Goal: Task Accomplishment & Management: Use online tool/utility

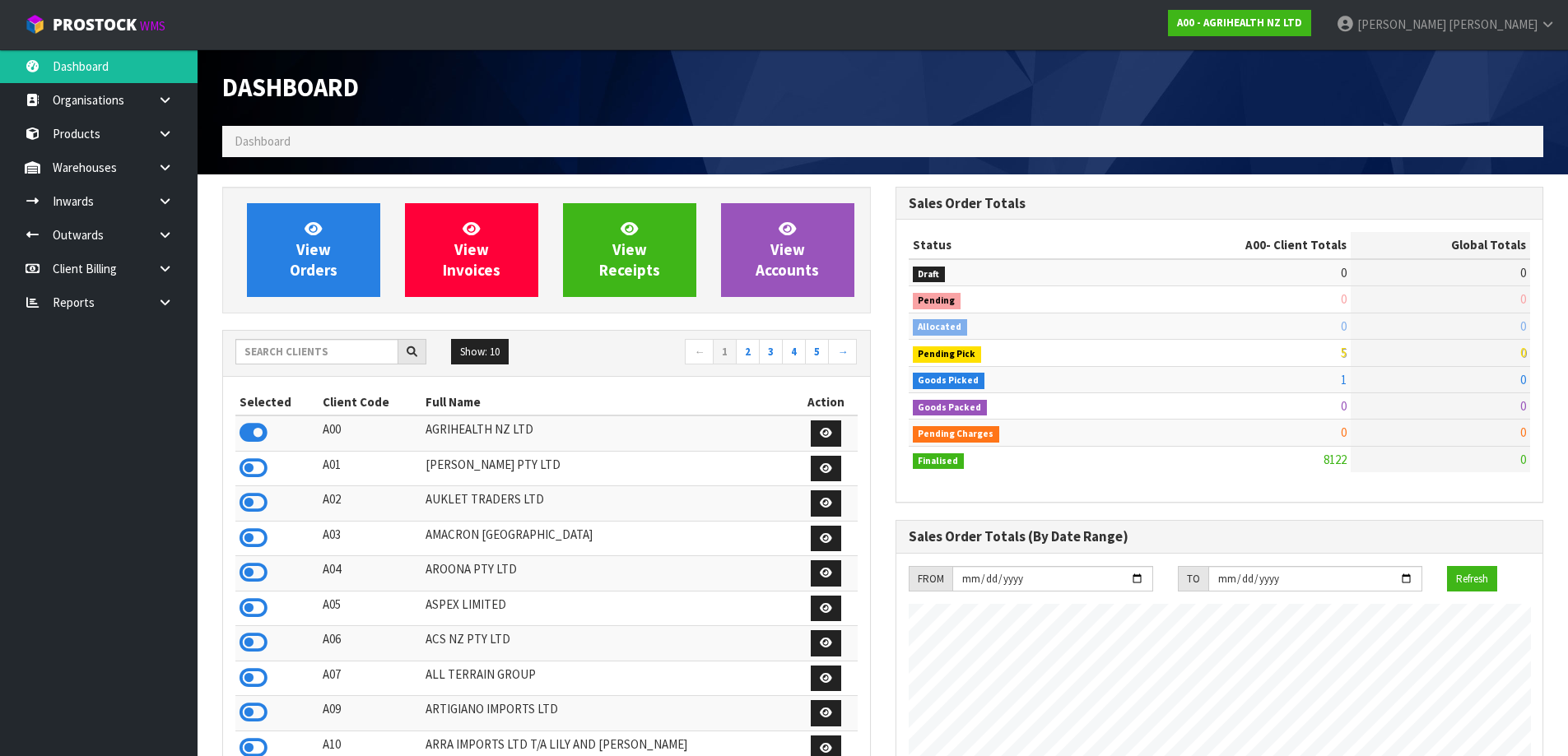
scroll to position [1246, 672]
click at [271, 351] on input "text" at bounding box center [317, 351] width 163 height 25
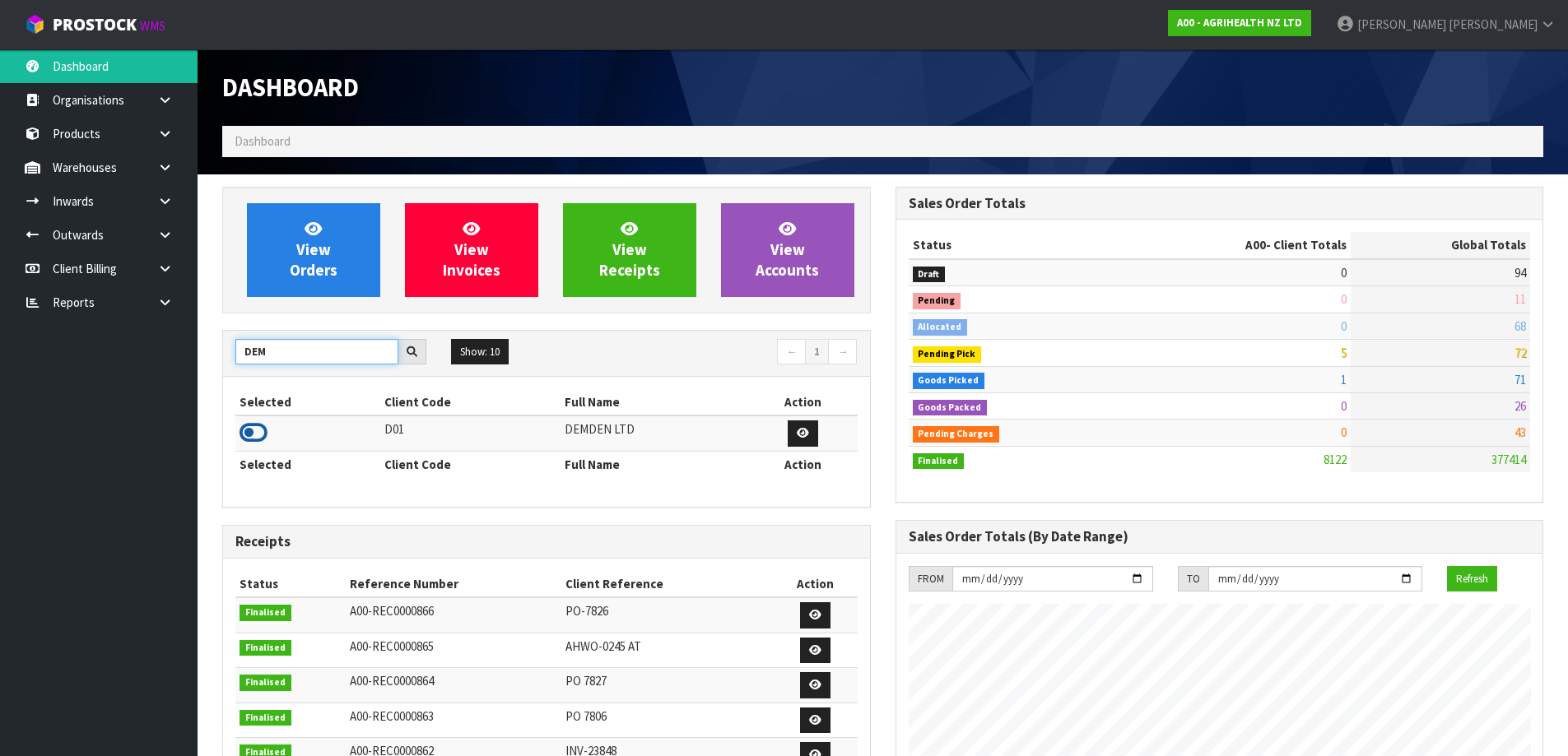
type input "DEM"
click at [254, 427] on icon at bounding box center [253, 433] width 28 height 25
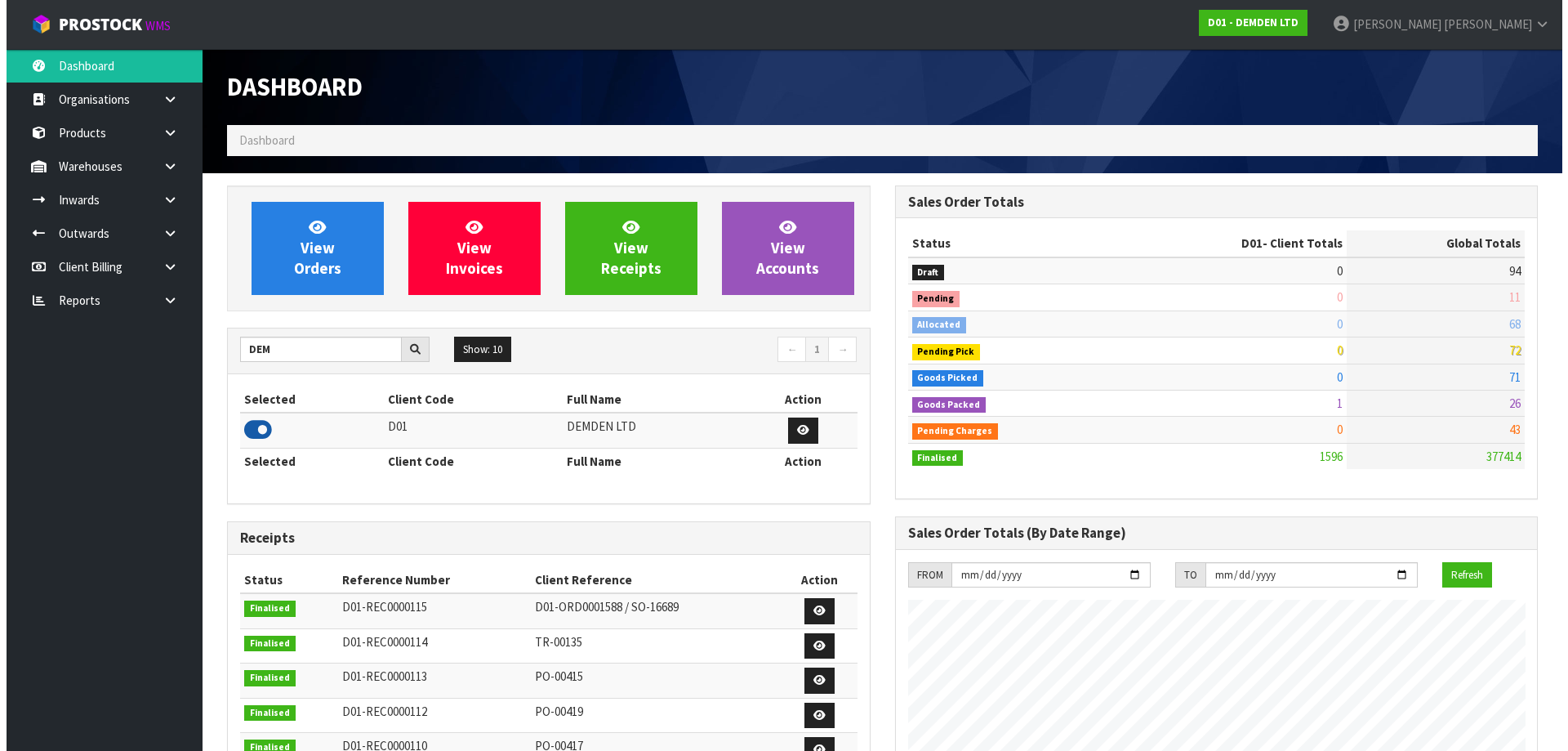
scroll to position [1106, 667]
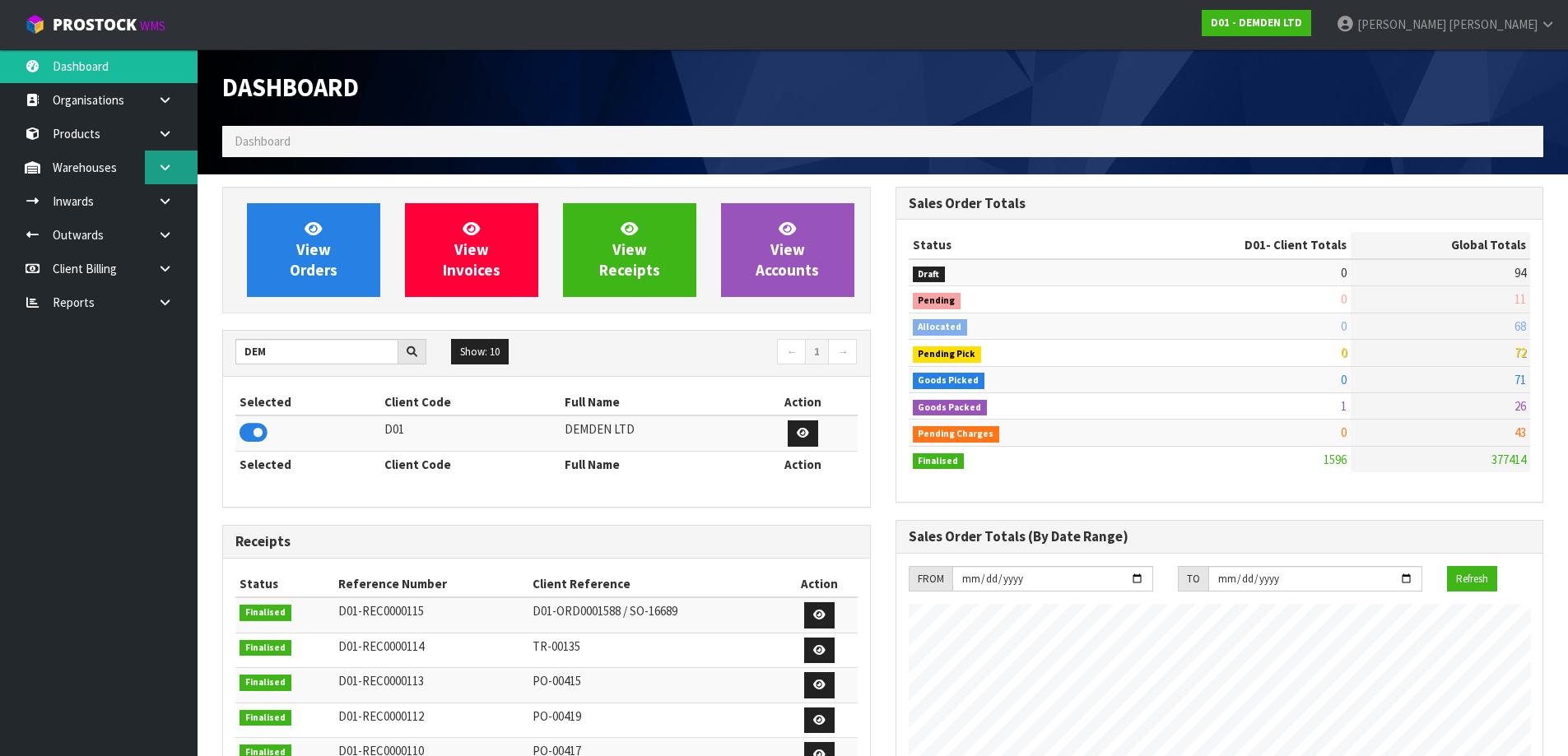
click at [174, 169] on link at bounding box center [171, 168] width 53 height 34
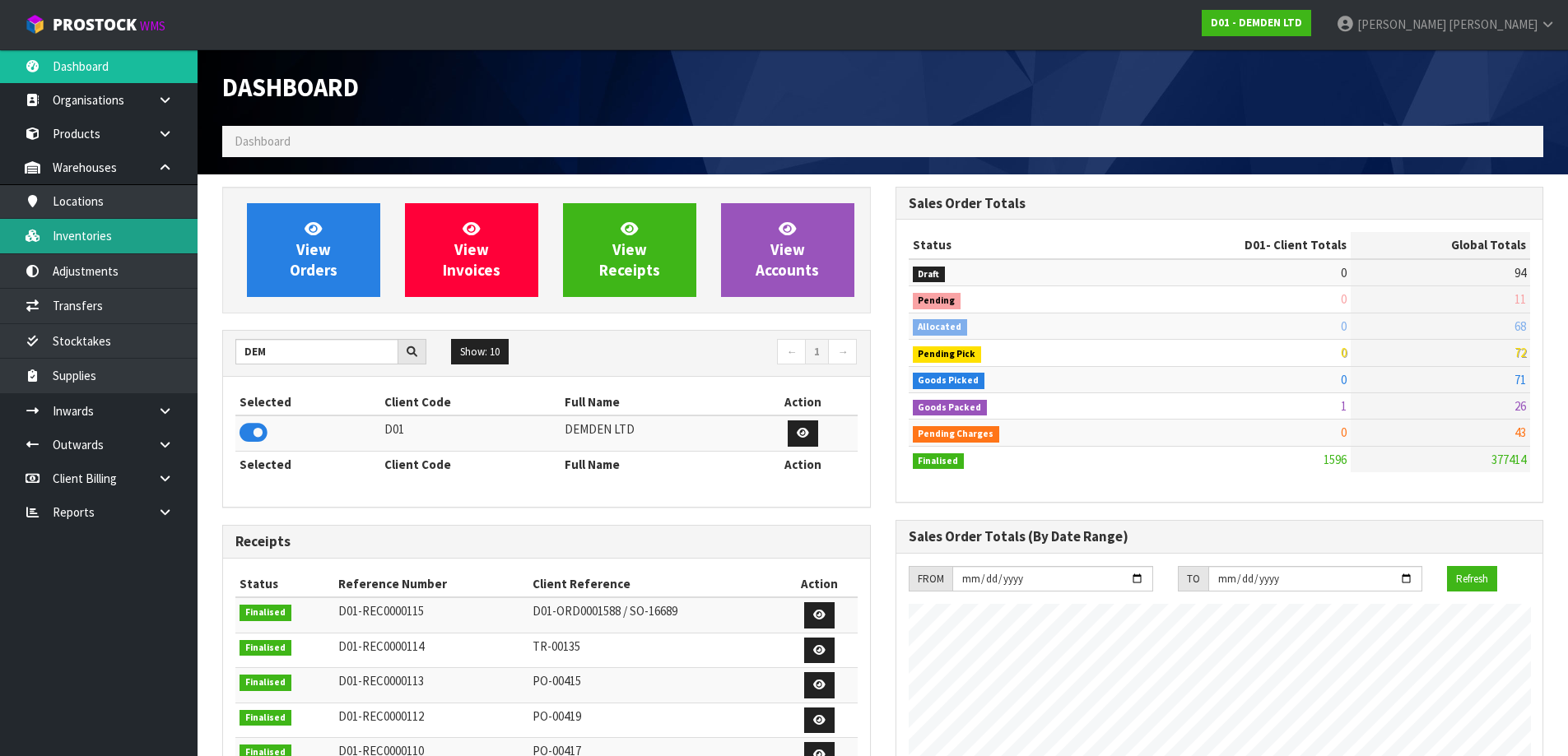
click at [144, 226] on link "Inventories" at bounding box center [99, 236] width 197 height 34
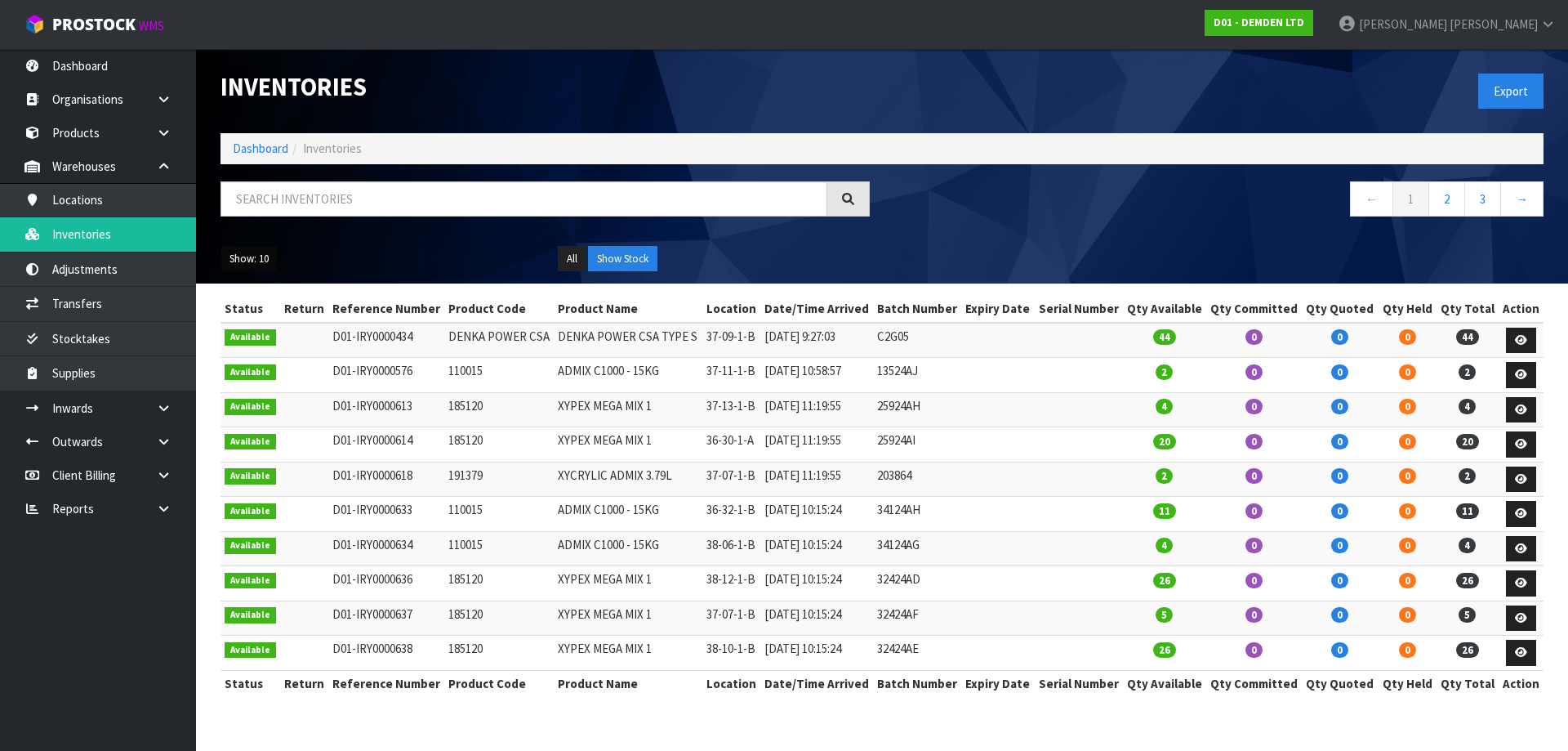
click at [261, 261] on button "Show: 10" at bounding box center [249, 258] width 57 height 26
click at [236, 331] on link "25" at bounding box center [285, 334] width 129 height 22
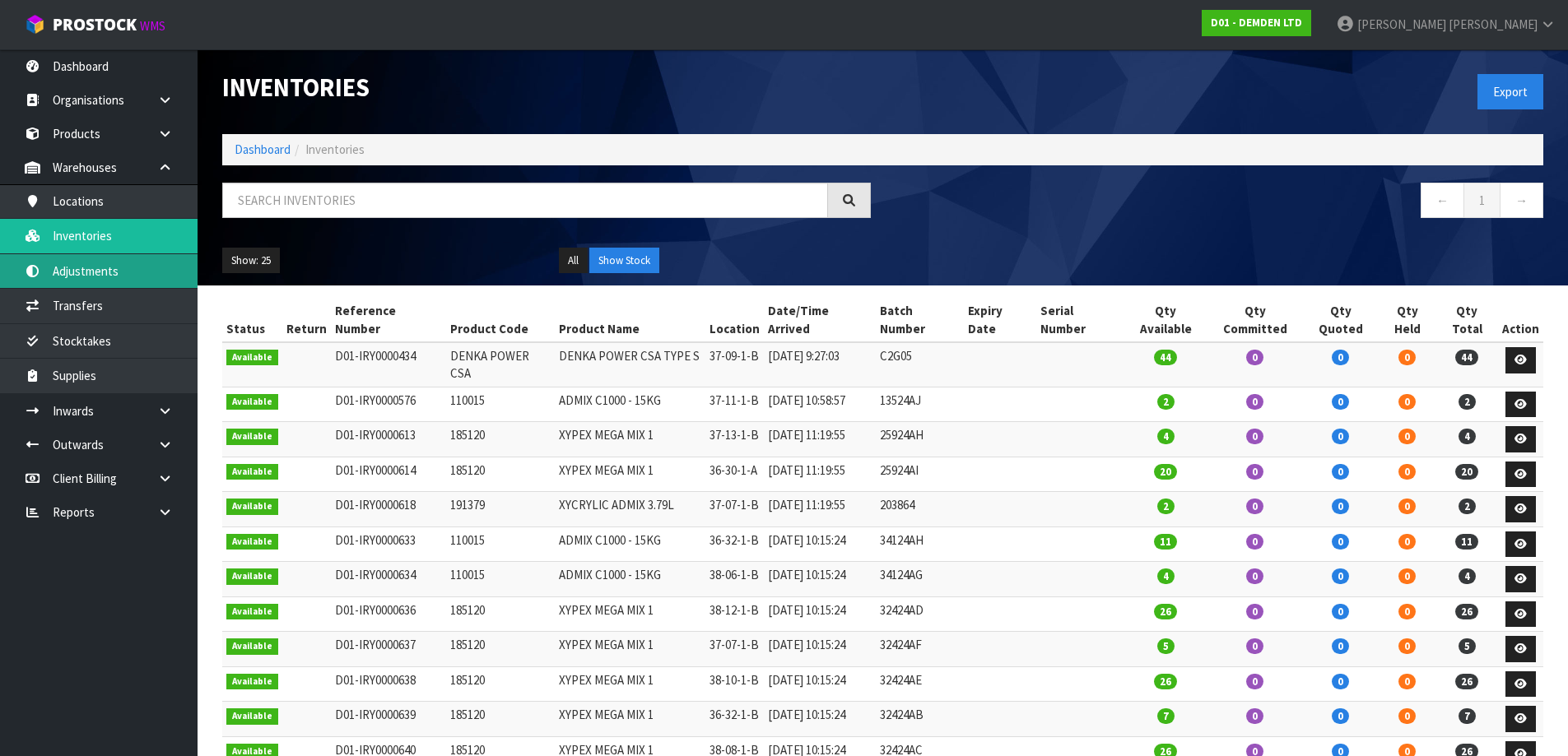
click at [88, 285] on link "Adjustments" at bounding box center [99, 271] width 197 height 34
click at [91, 305] on link "Transfers" at bounding box center [99, 305] width 197 height 34
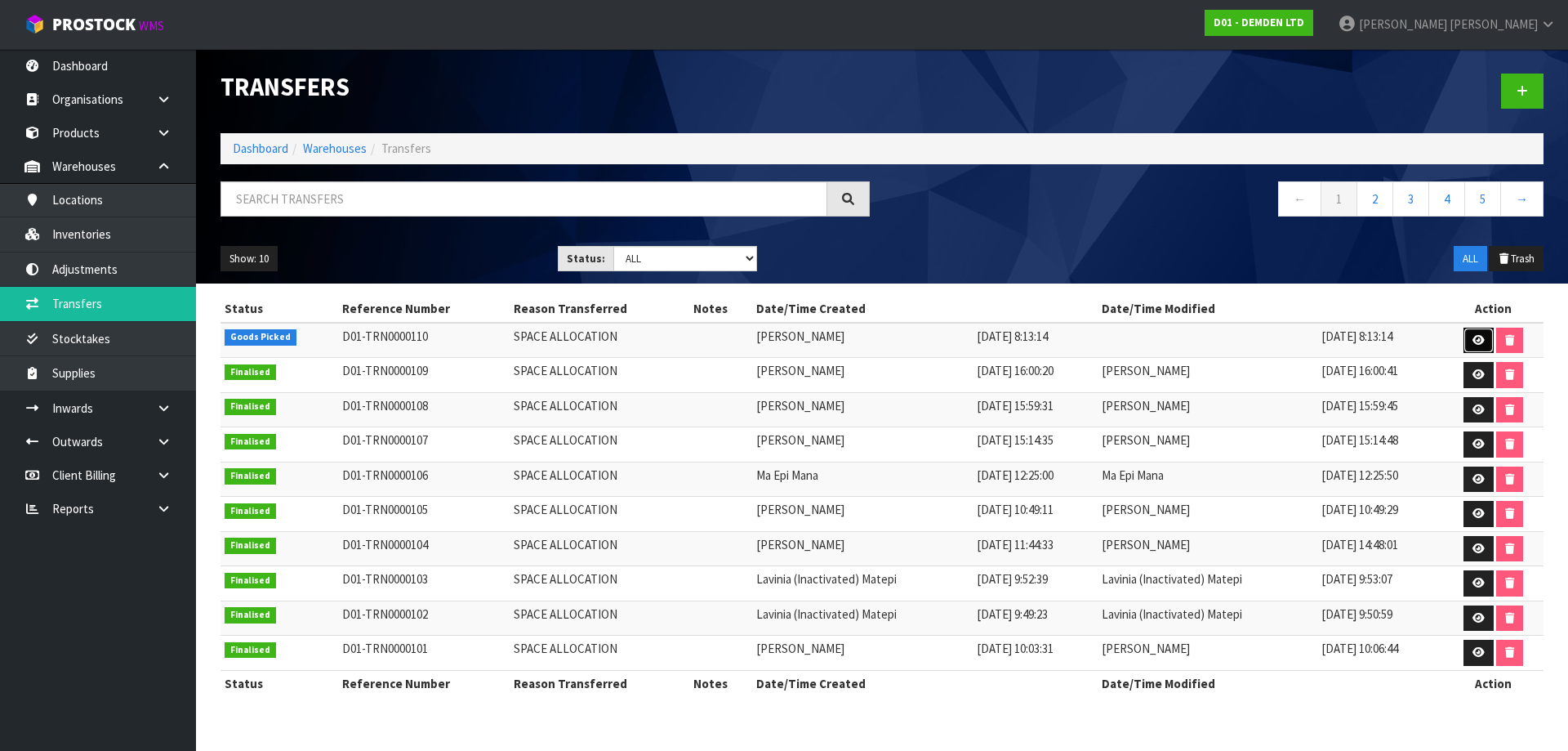
click at [1477, 338] on icon at bounding box center [1479, 341] width 12 height 11
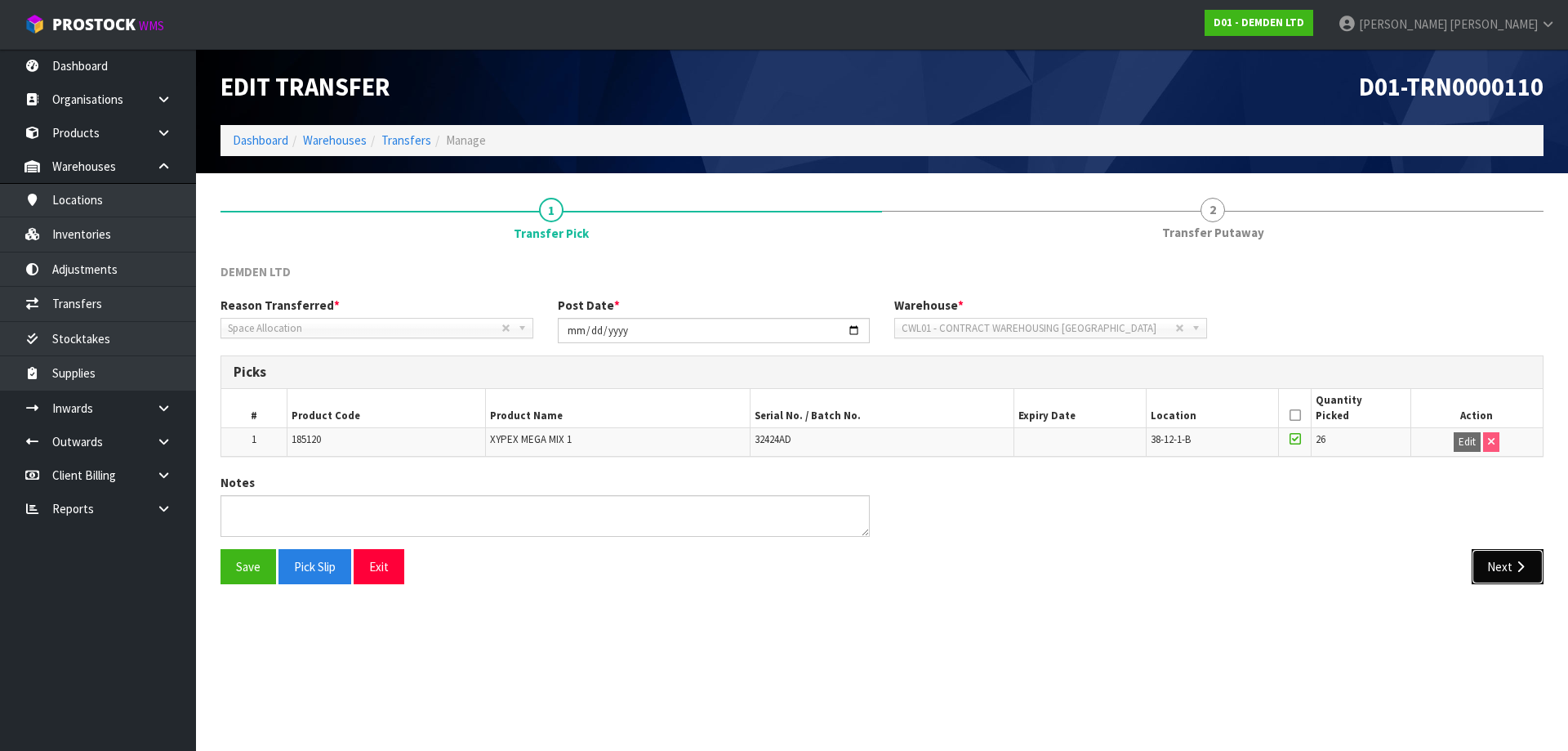
click at [1527, 573] on button "Next" at bounding box center [1508, 566] width 72 height 35
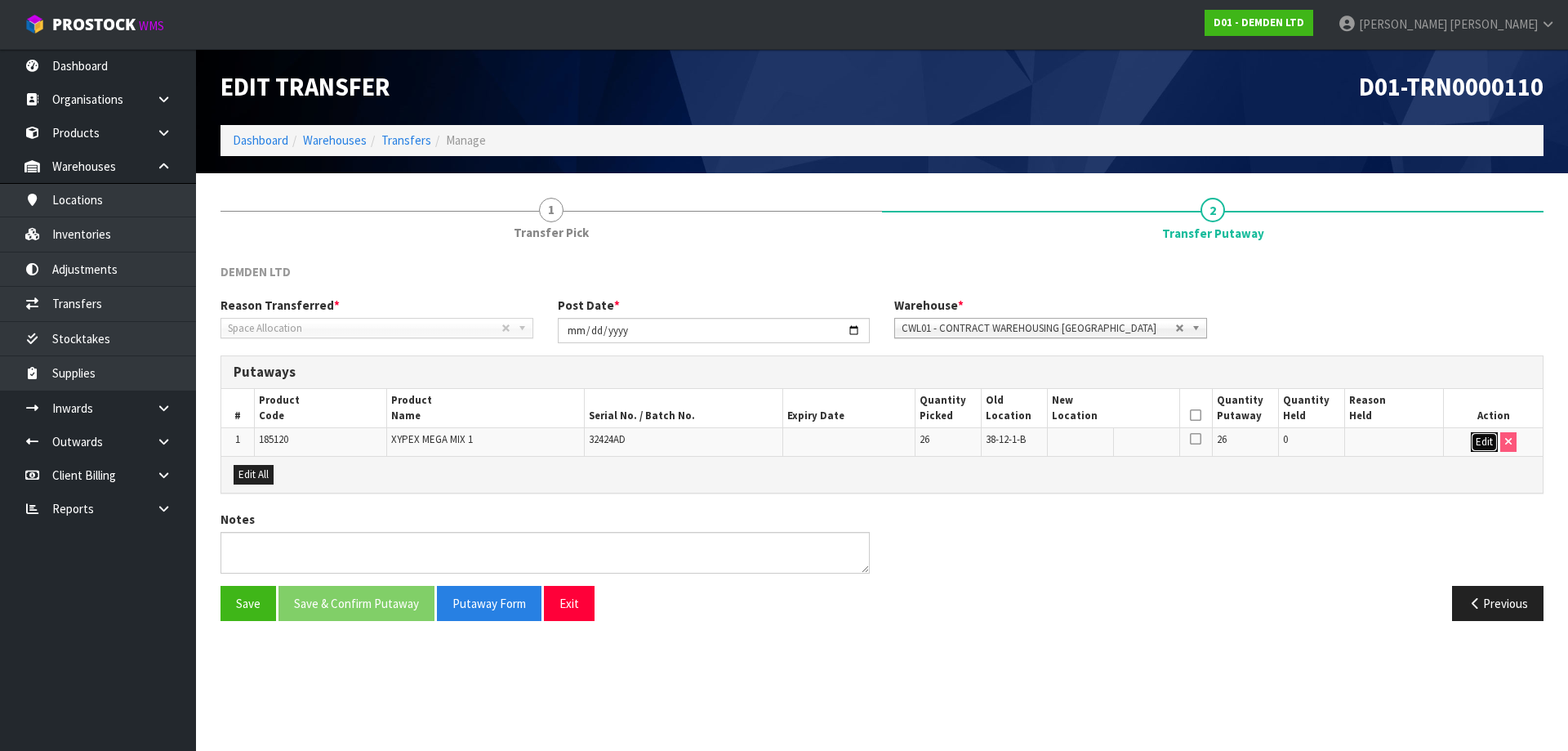
click at [1488, 445] on button "Edit" at bounding box center [1484, 442] width 27 height 20
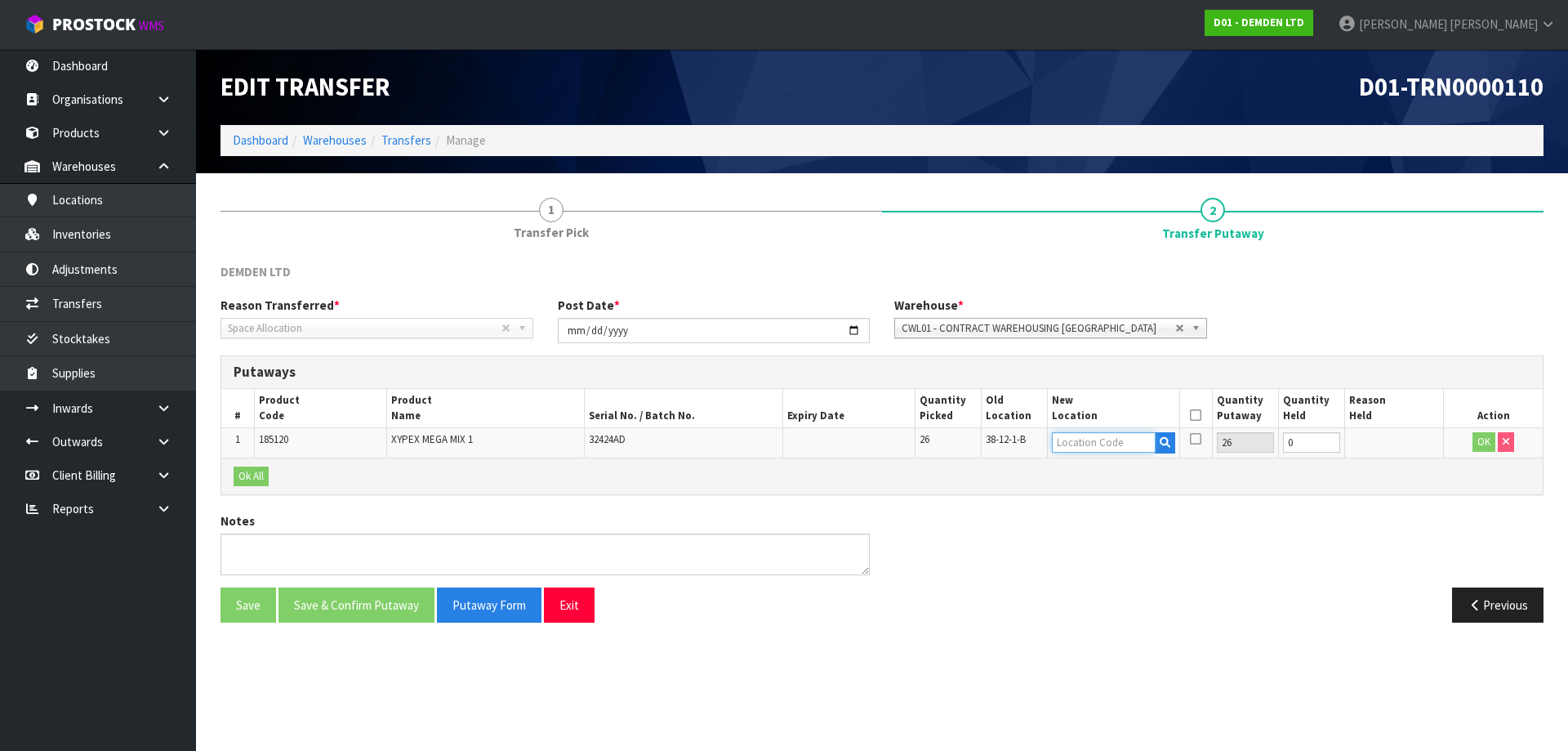
click at [1119, 440] on input "text" at bounding box center [1104, 442] width 104 height 20
type input "36-24-1-A"
click at [1490, 439] on button "OK" at bounding box center [1484, 442] width 23 height 20
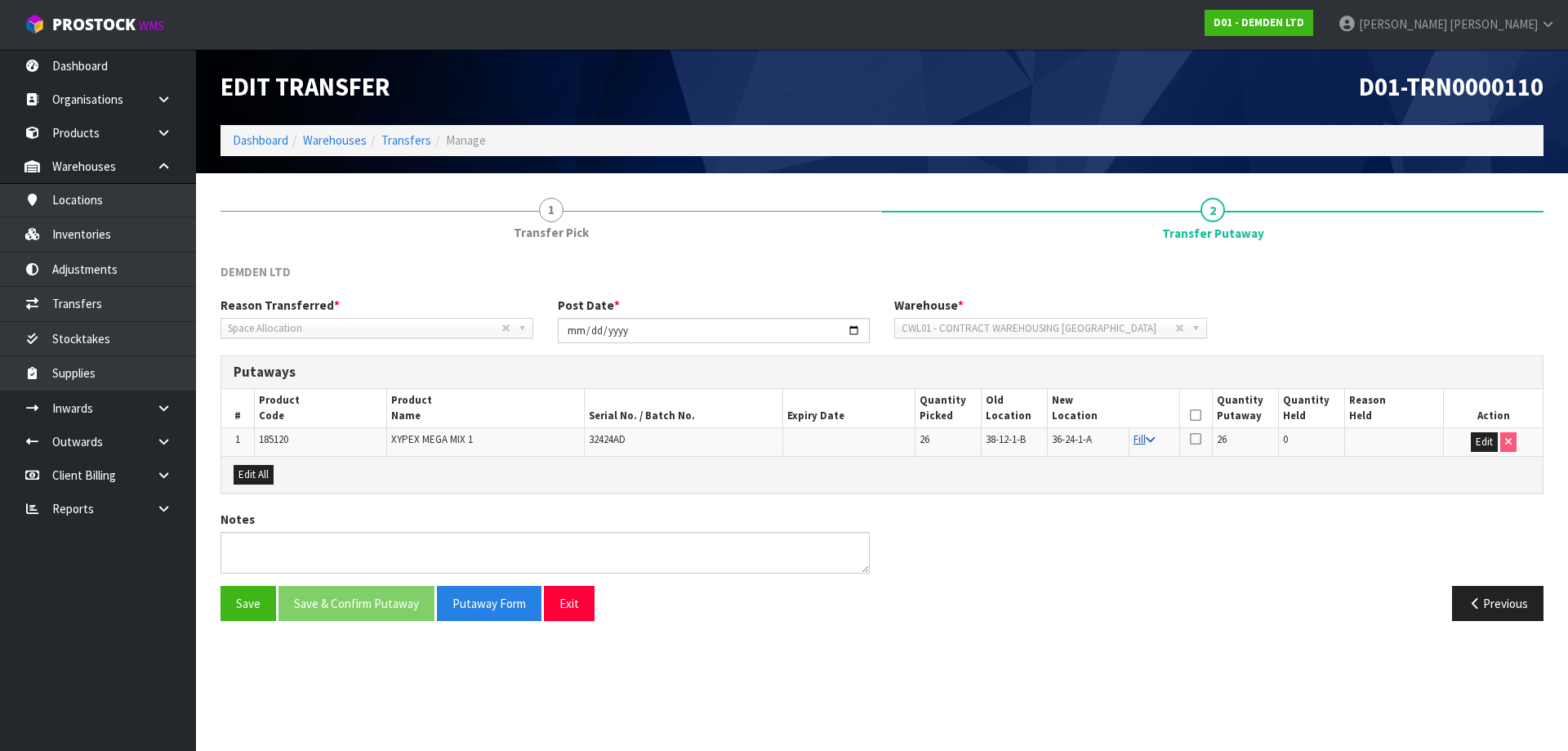
click at [1151, 440] on icon at bounding box center [1151, 440] width 9 height 11
click at [1196, 436] on icon at bounding box center [1195, 439] width 12 height 13
click at [0, 0] on input "checkbox" at bounding box center [0, 0] width 0 height 0
click at [361, 607] on button "Save & Confirm Putaway" at bounding box center [356, 602] width 156 height 35
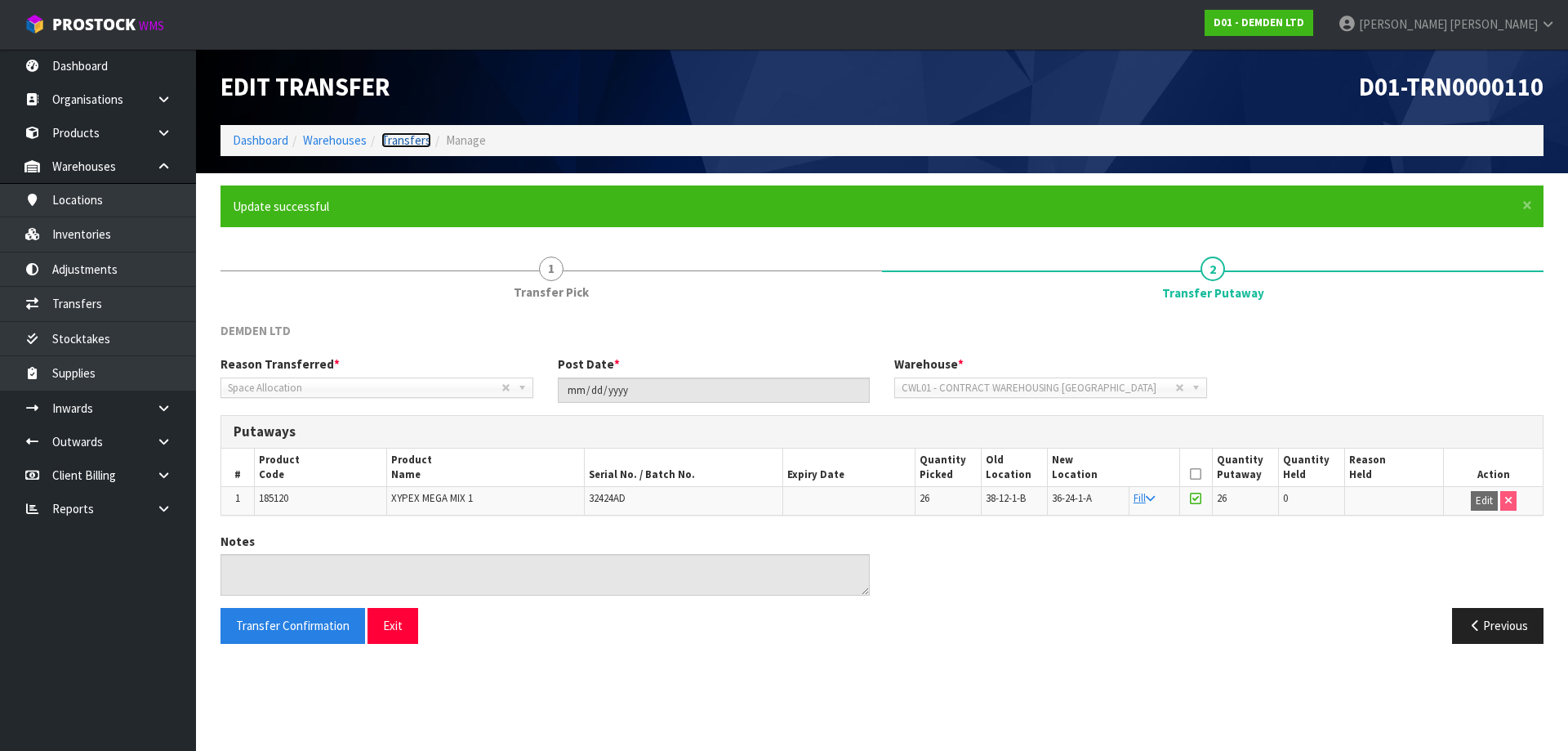
click at [386, 138] on link "Transfers" at bounding box center [406, 140] width 50 height 15
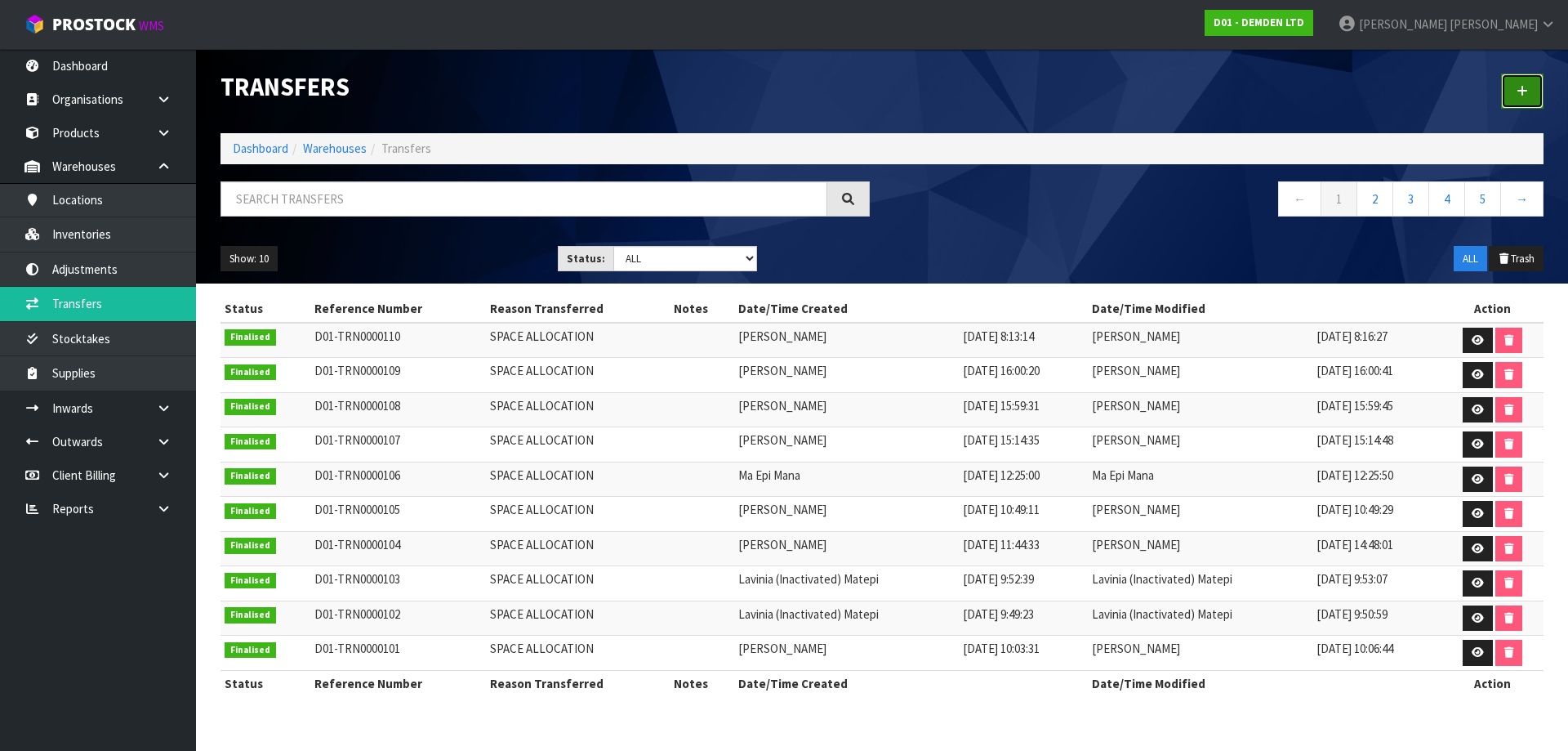
click at [1525, 99] on link at bounding box center [1523, 91] width 43 height 35
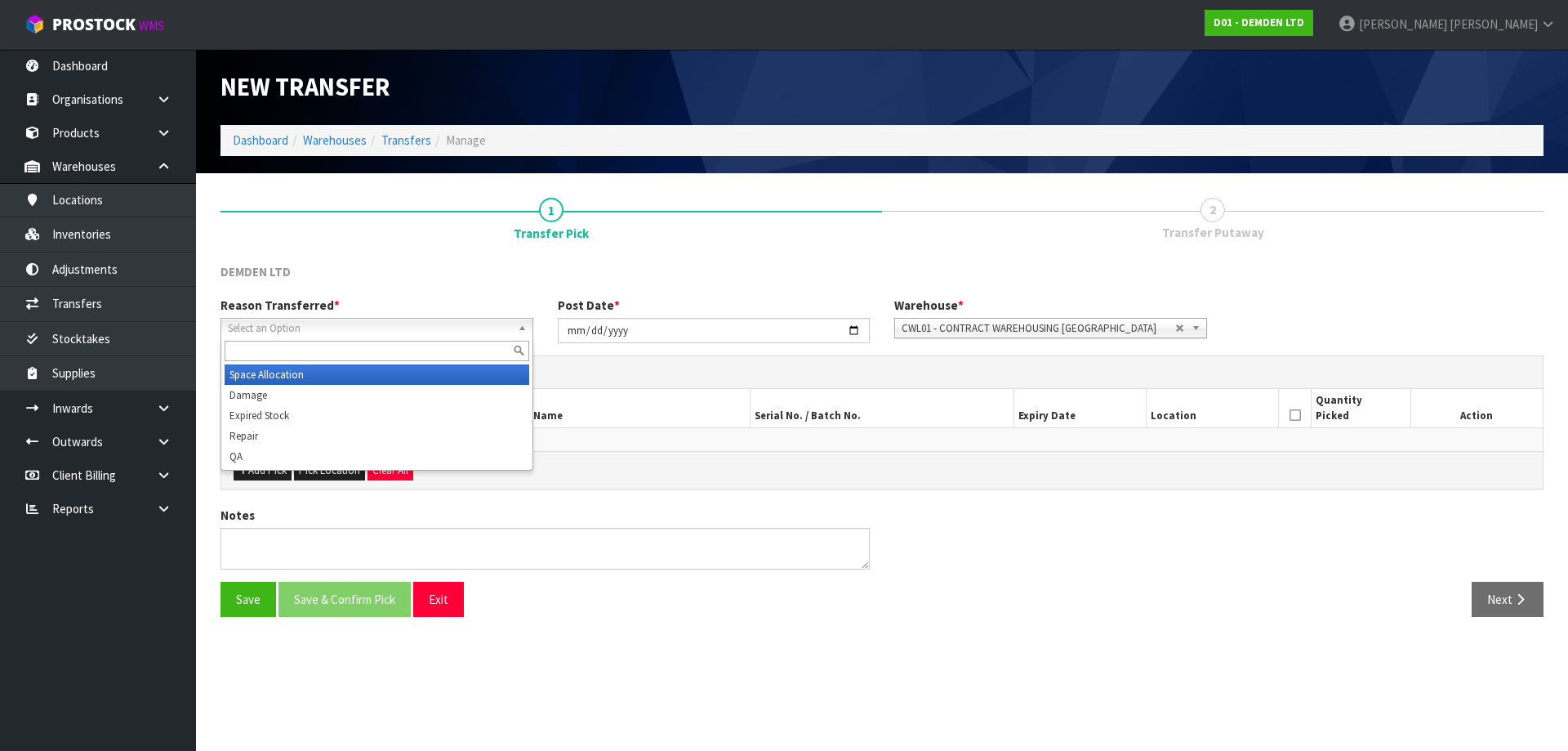
click at [411, 322] on span "Select an Option" at bounding box center [369, 328] width 284 height 20
click at [325, 373] on li "Space Allocation" at bounding box center [377, 375] width 305 height 20
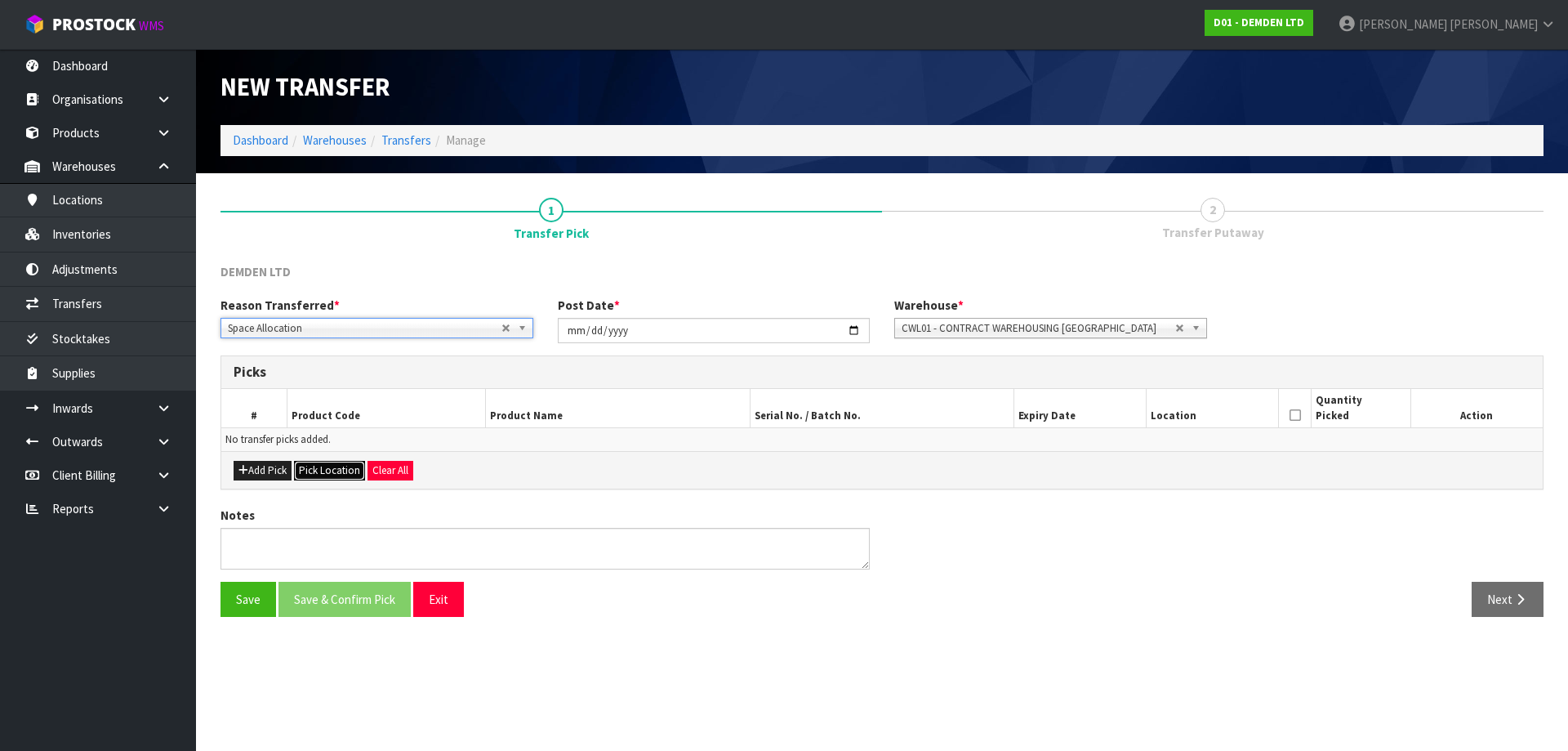
click at [316, 465] on button "Pick Location" at bounding box center [330, 471] width 71 height 20
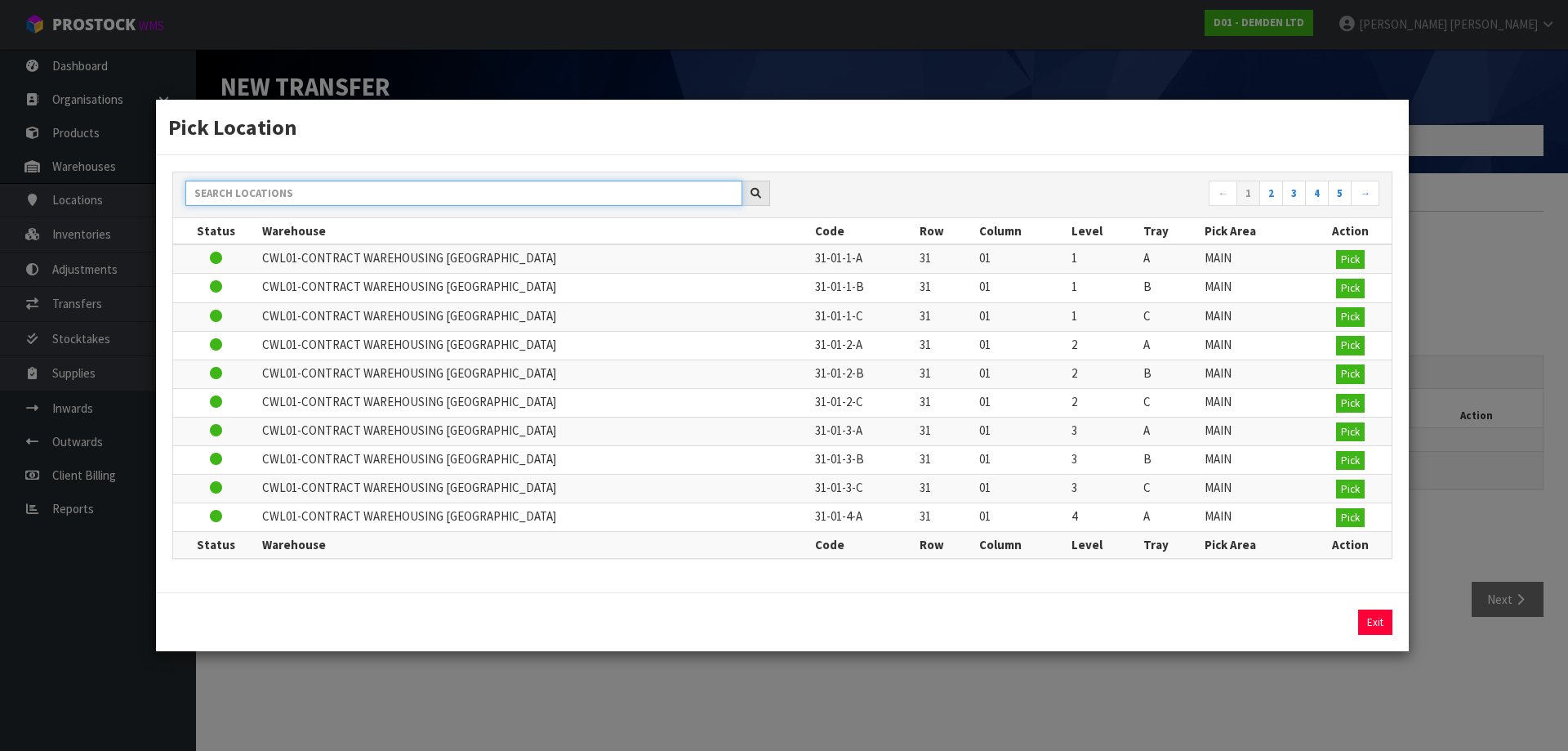
click at [346, 193] on input "text" at bounding box center [463, 193] width 557 height 25
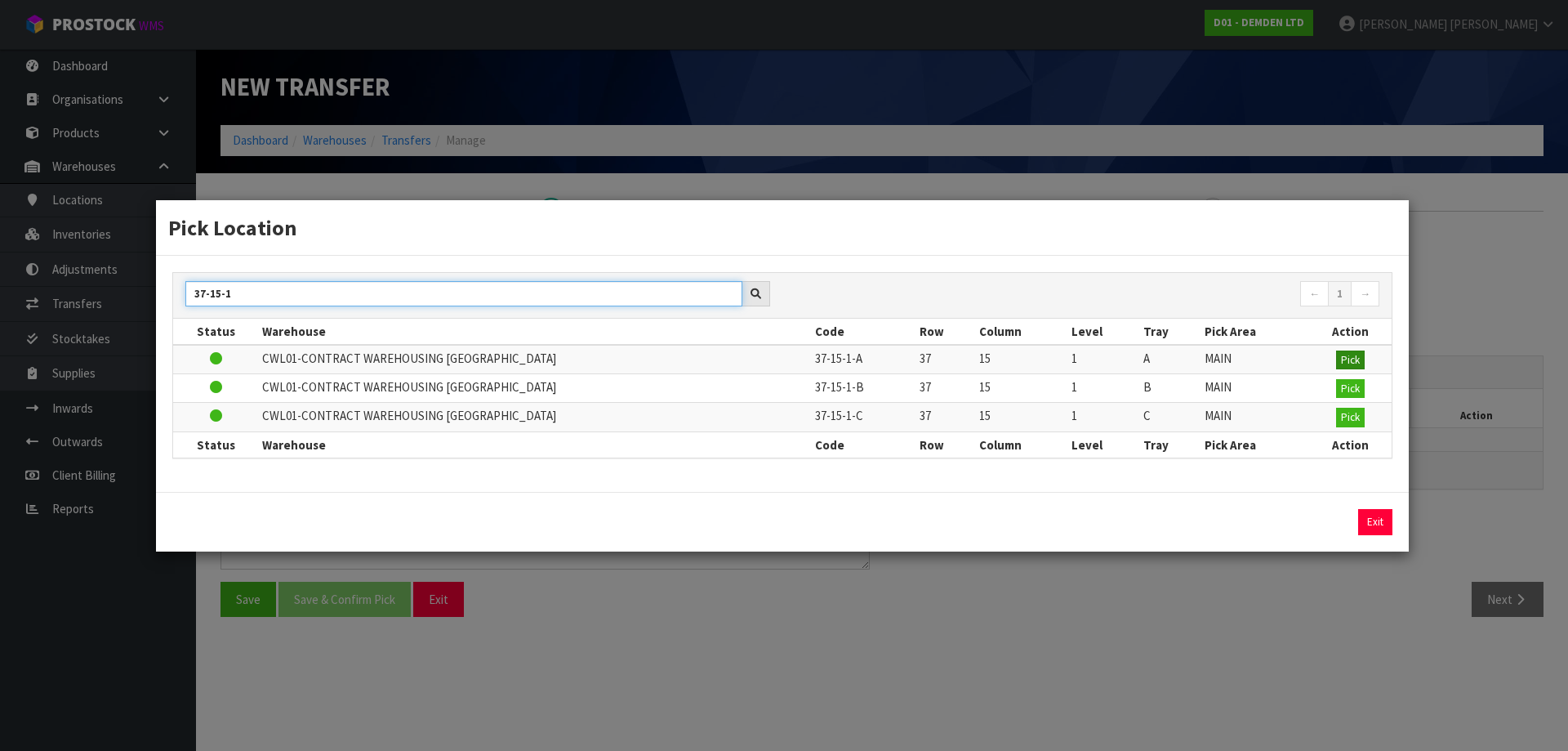
type input "37-15-1"
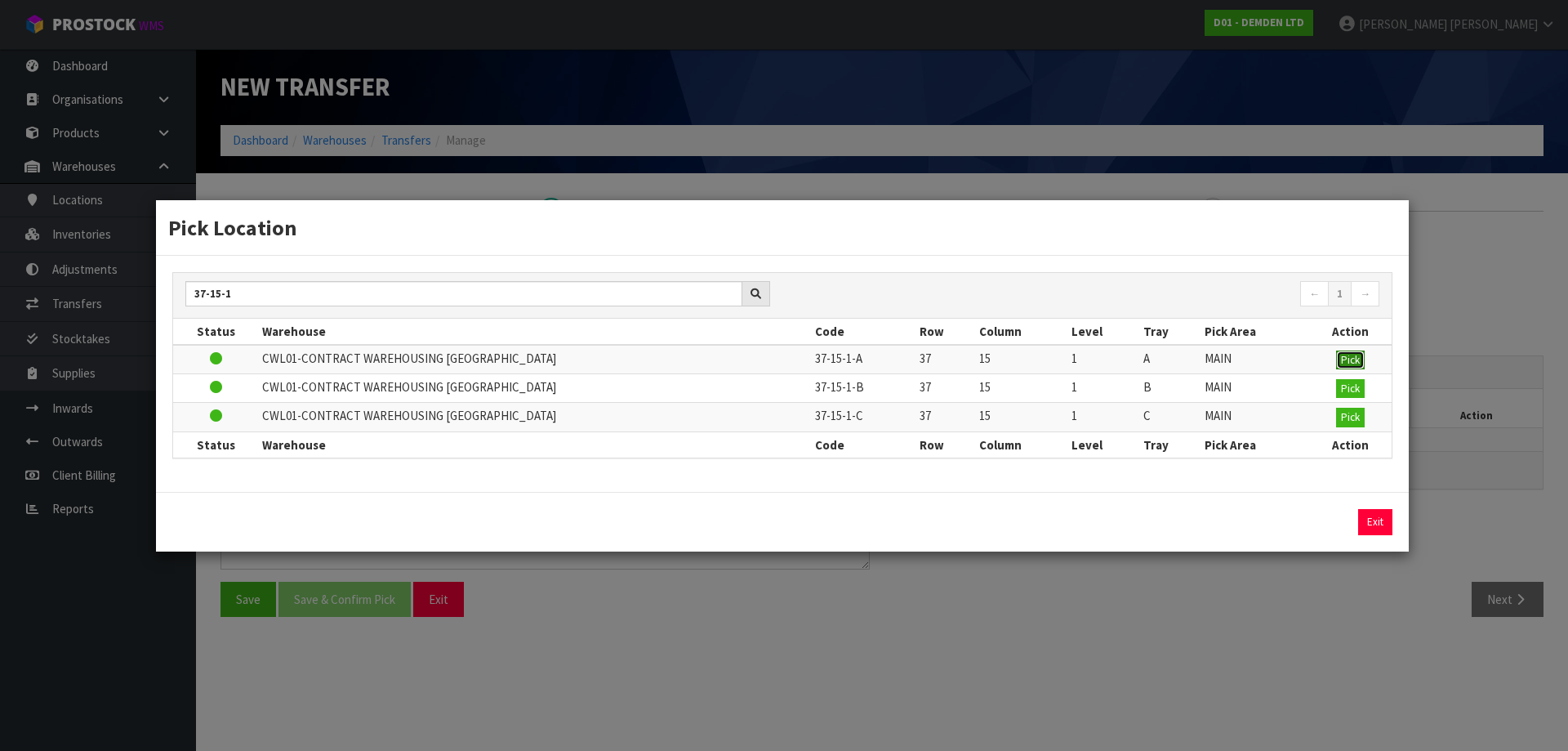
click at [1359, 356] on button "Pick" at bounding box center [1351, 360] width 28 height 20
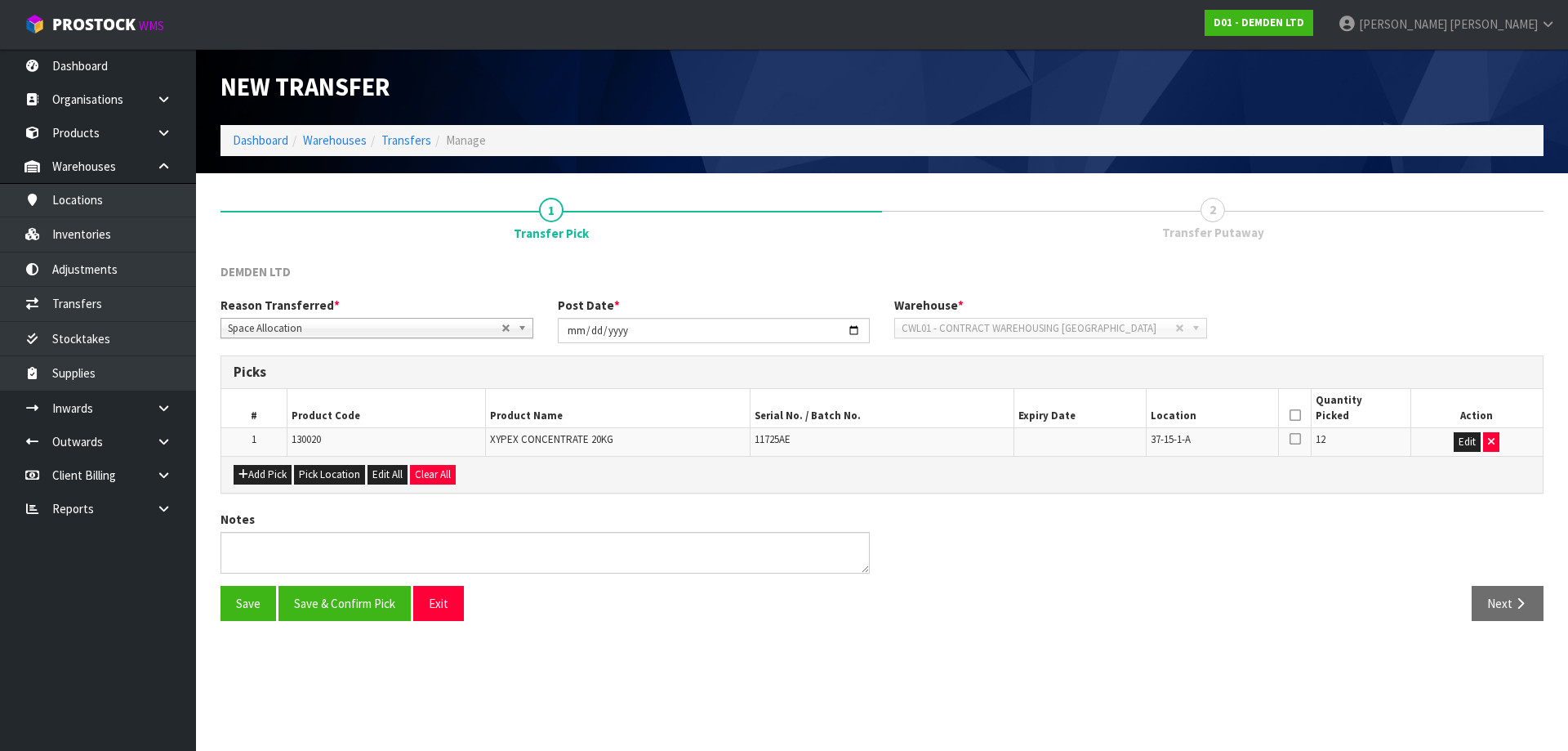
click at [1297, 416] on icon at bounding box center [1295, 416] width 12 height 1
click at [334, 596] on button "Save & Confirm Pick" at bounding box center [344, 602] width 133 height 35
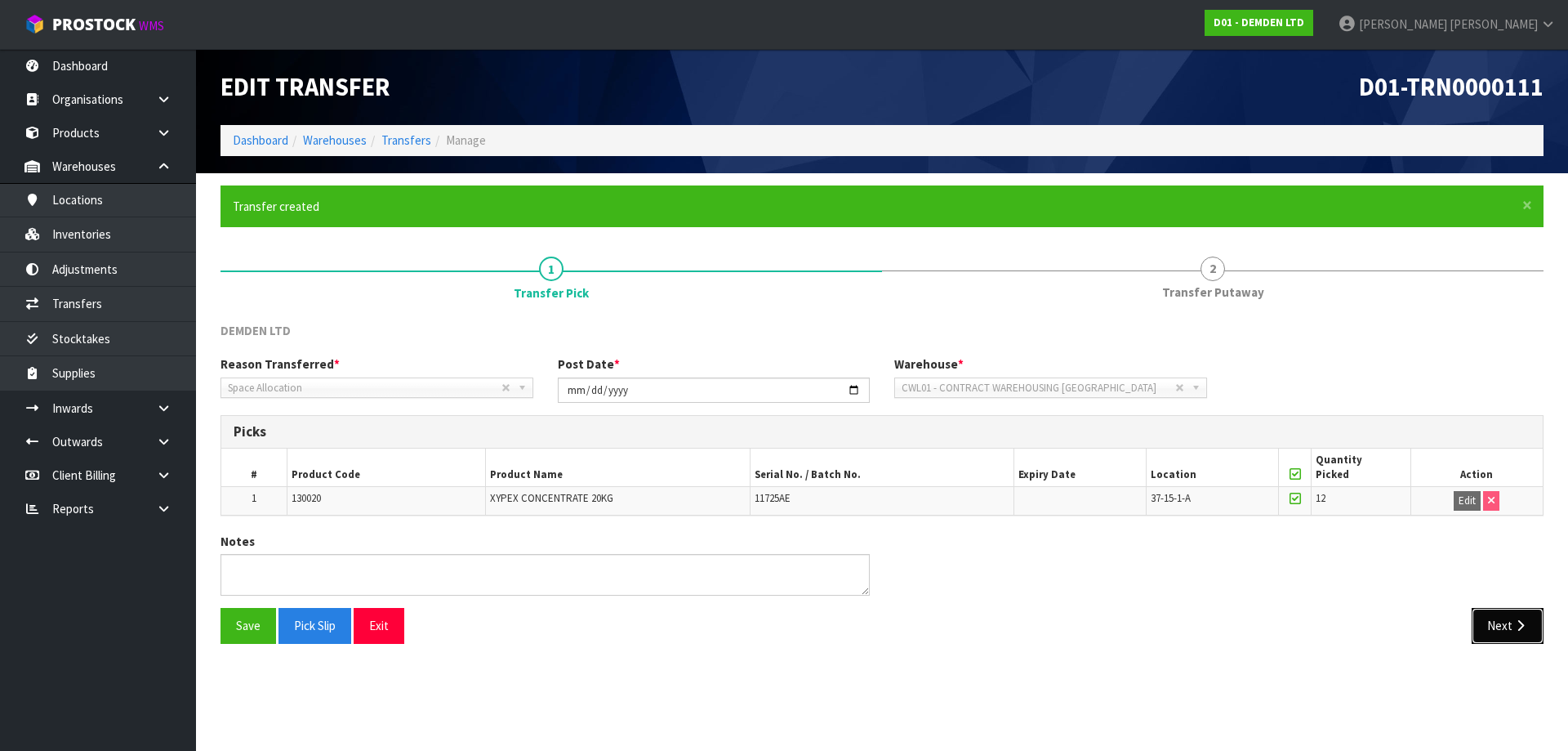
click at [1499, 635] on button "Next" at bounding box center [1508, 625] width 72 height 35
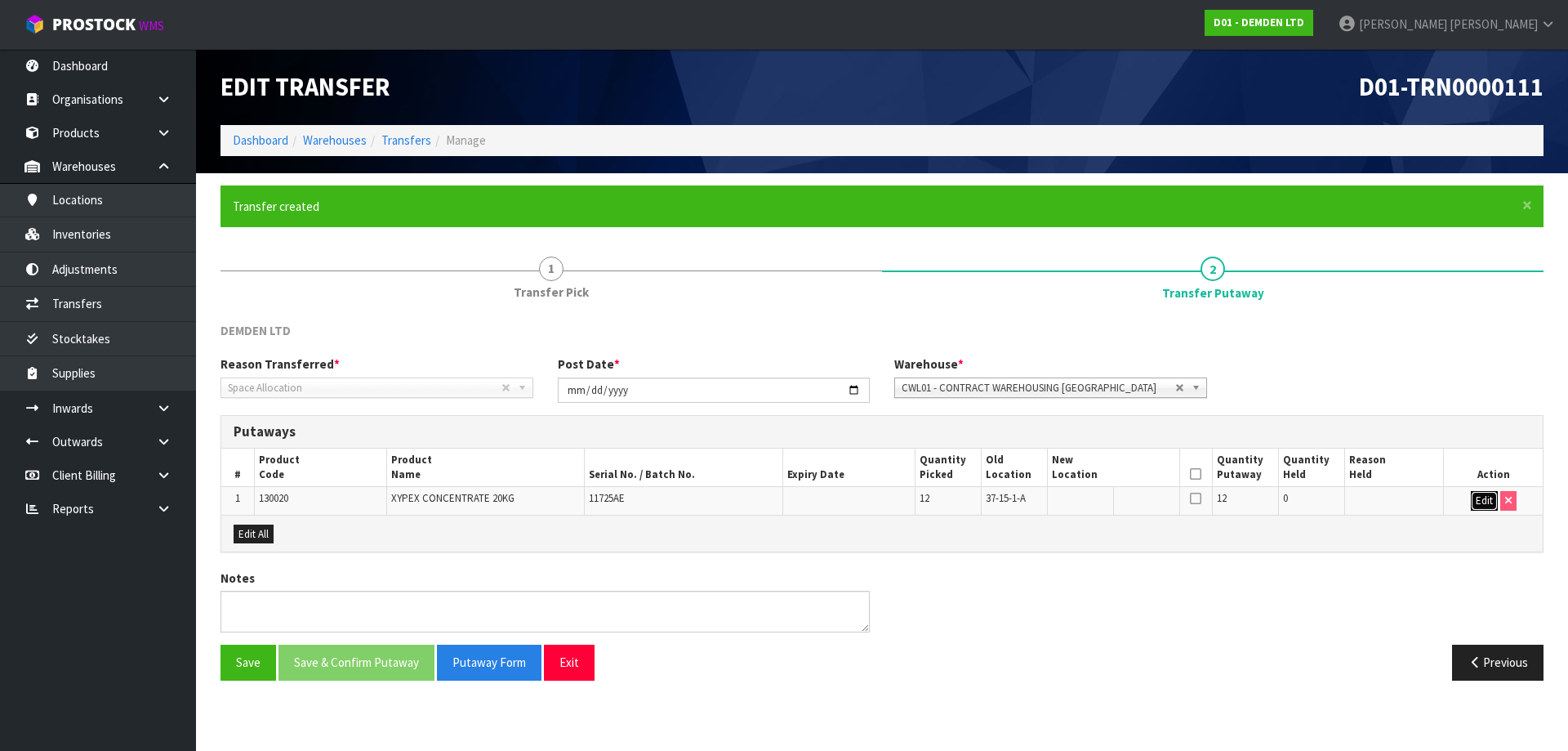
click at [1473, 496] on button "Edit" at bounding box center [1484, 501] width 27 height 20
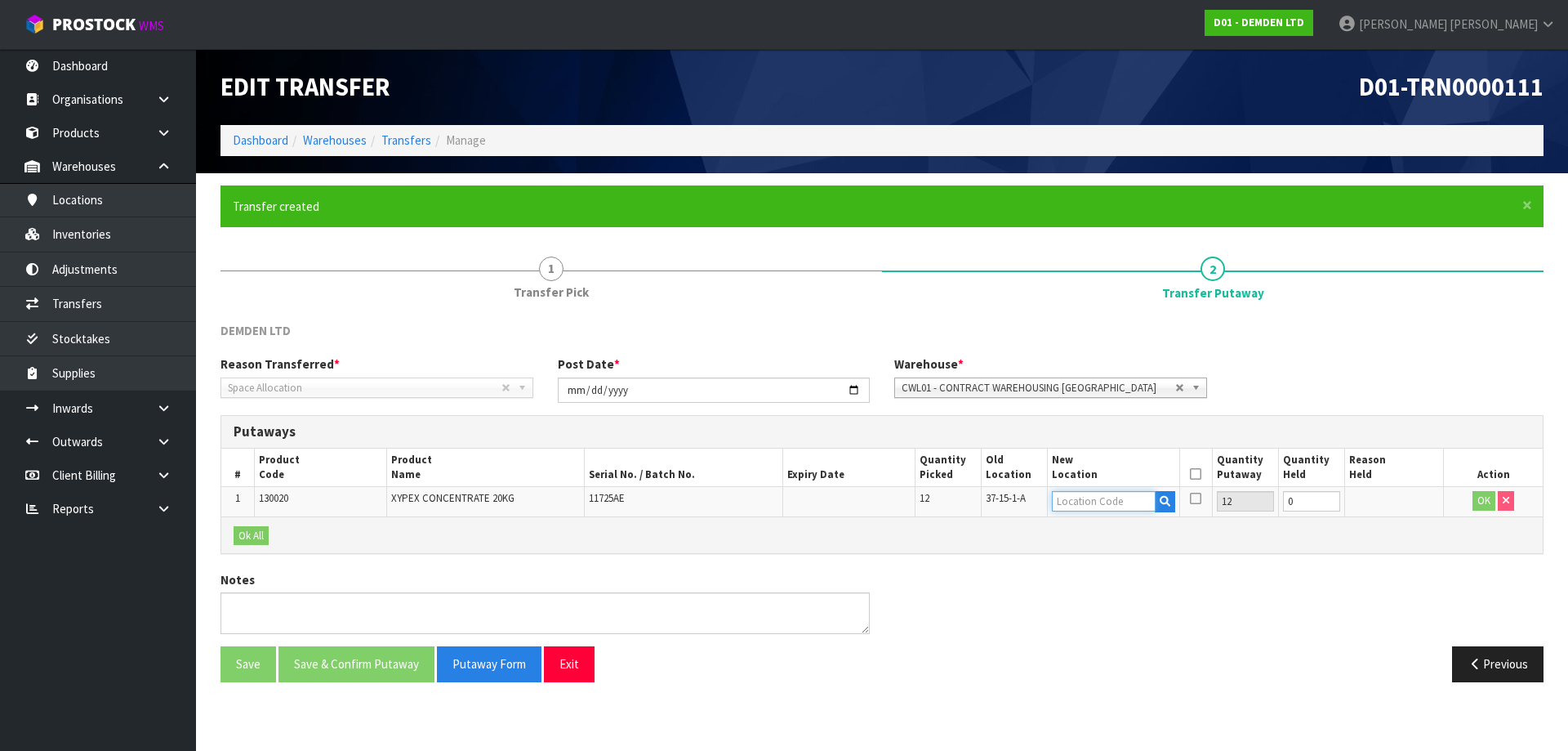
click at [1093, 497] on input "text" at bounding box center [1104, 501] width 104 height 20
type input "36-24-1-"
click at [1087, 542] on link "36-24-1- B" at bounding box center [1117, 551] width 129 height 22
type input "36-24-1-B"
click at [1486, 497] on button "OK" at bounding box center [1484, 501] width 23 height 20
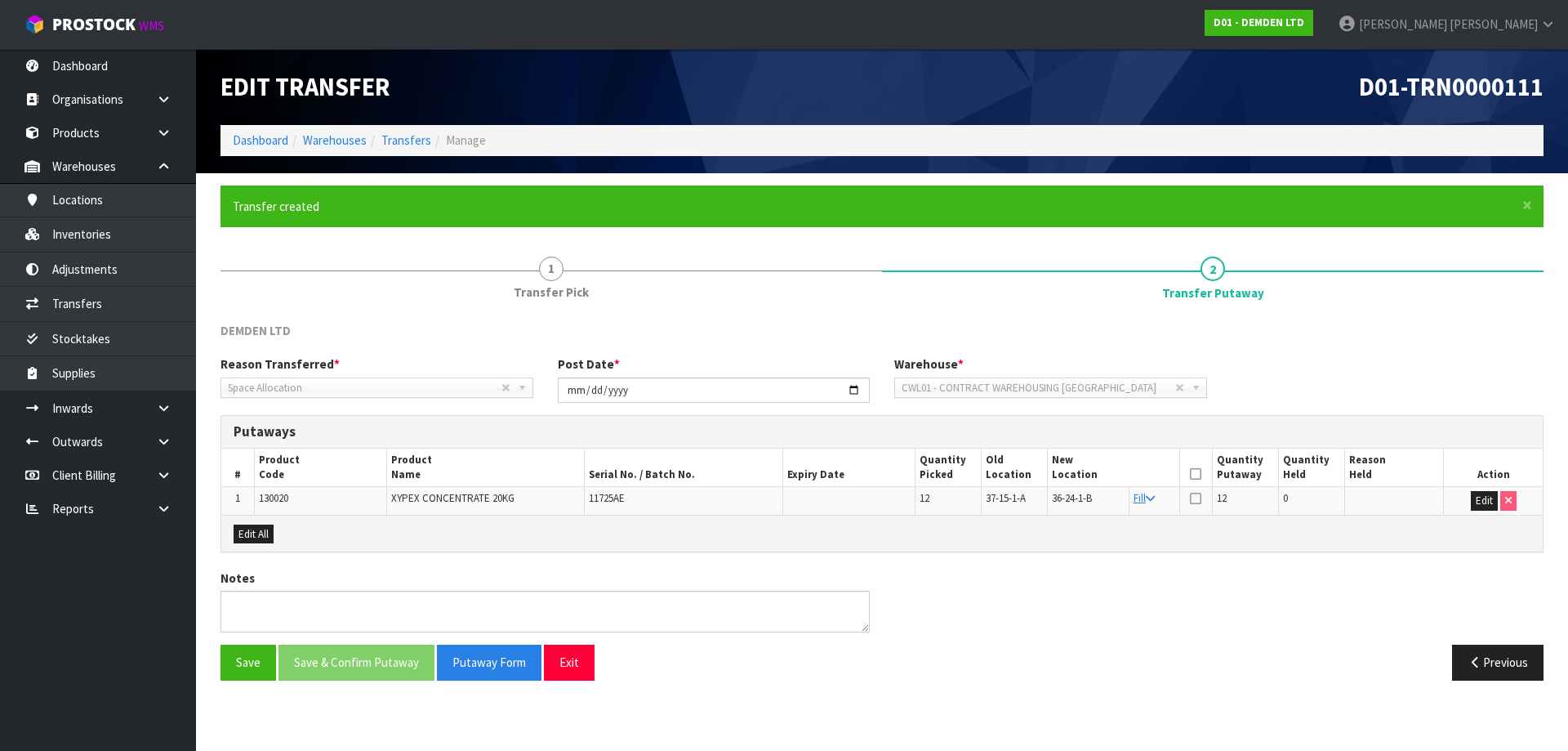
click at [1189, 475] on th at bounding box center [1195, 467] width 33 height 38
click at [1194, 475] on icon at bounding box center [1195, 474] width 12 height 1
click at [359, 680] on button "Save & Confirm Putaway" at bounding box center [356, 662] width 156 height 35
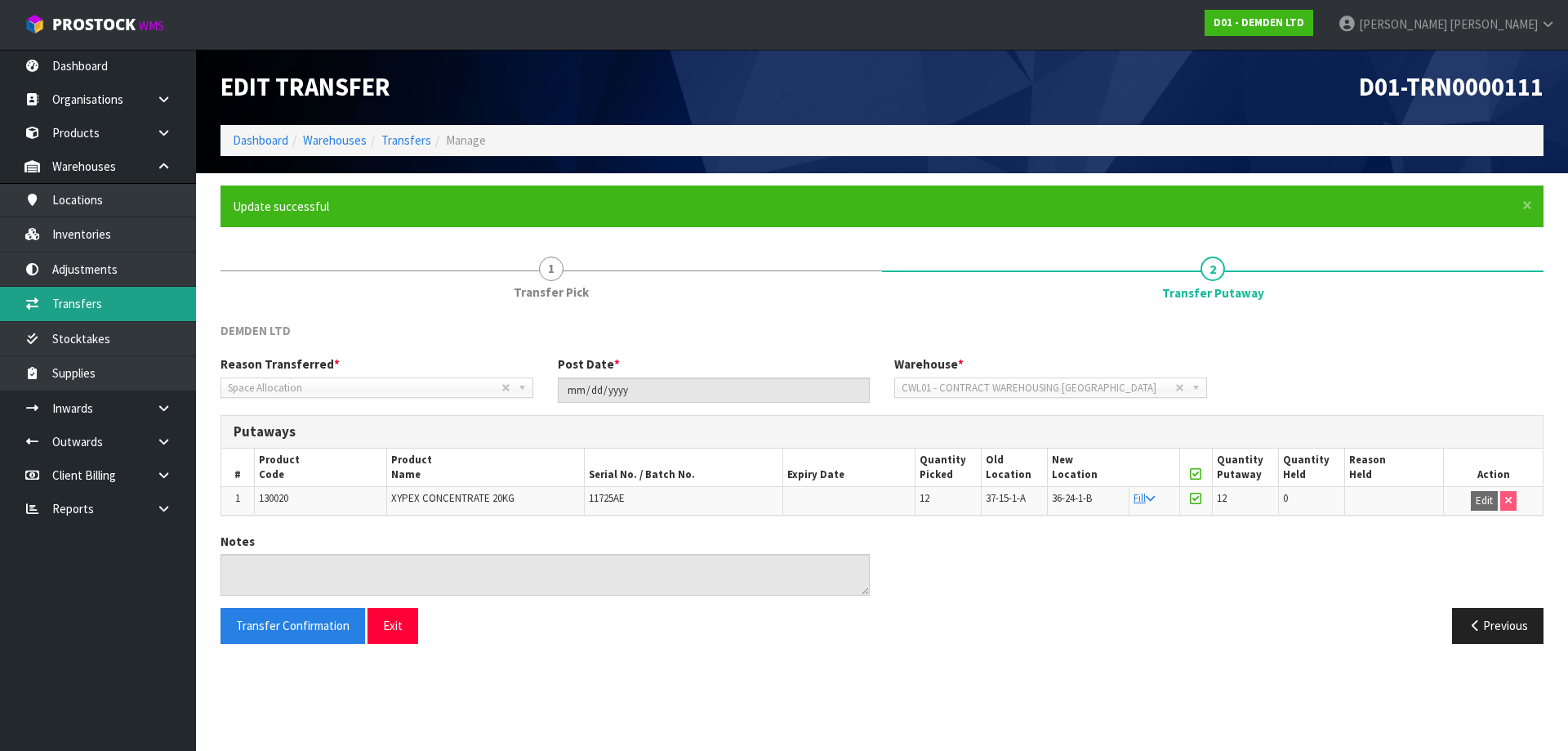
click at [109, 308] on link "Transfers" at bounding box center [98, 303] width 196 height 34
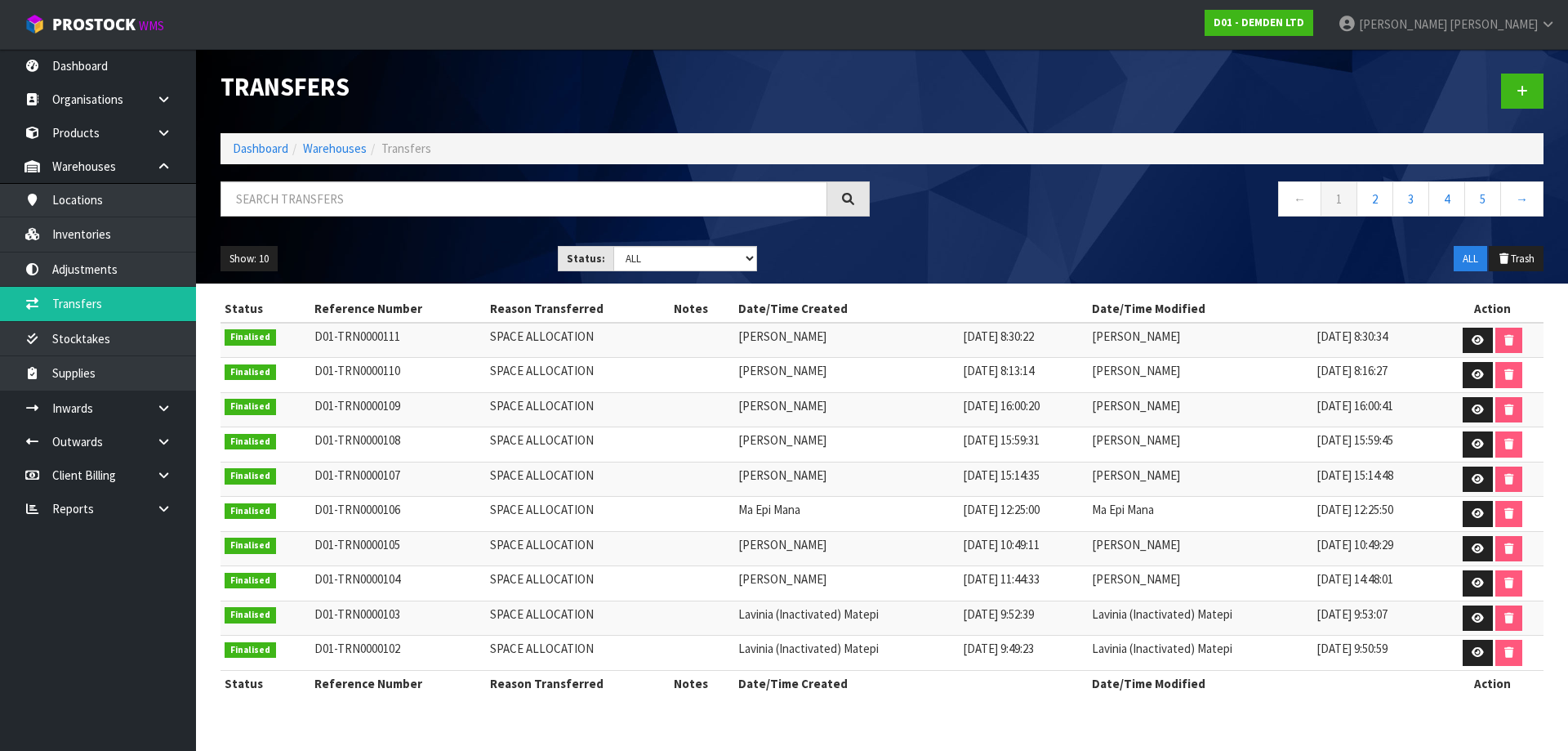
click at [1033, 65] on div at bounding box center [1219, 91] width 674 height 85
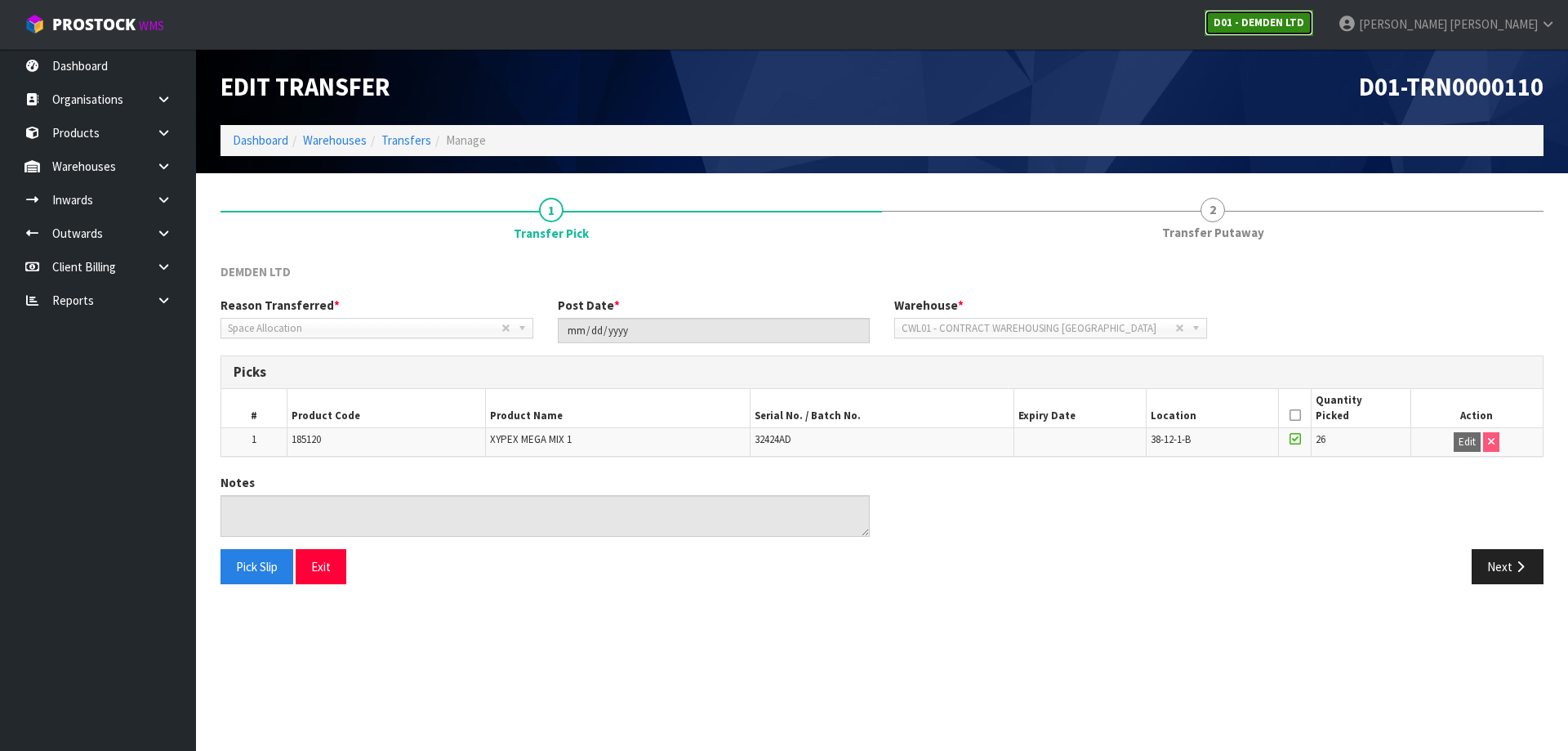
click at [1305, 27] on strong "D01 - DEMDEN LTD" at bounding box center [1259, 22] width 91 height 14
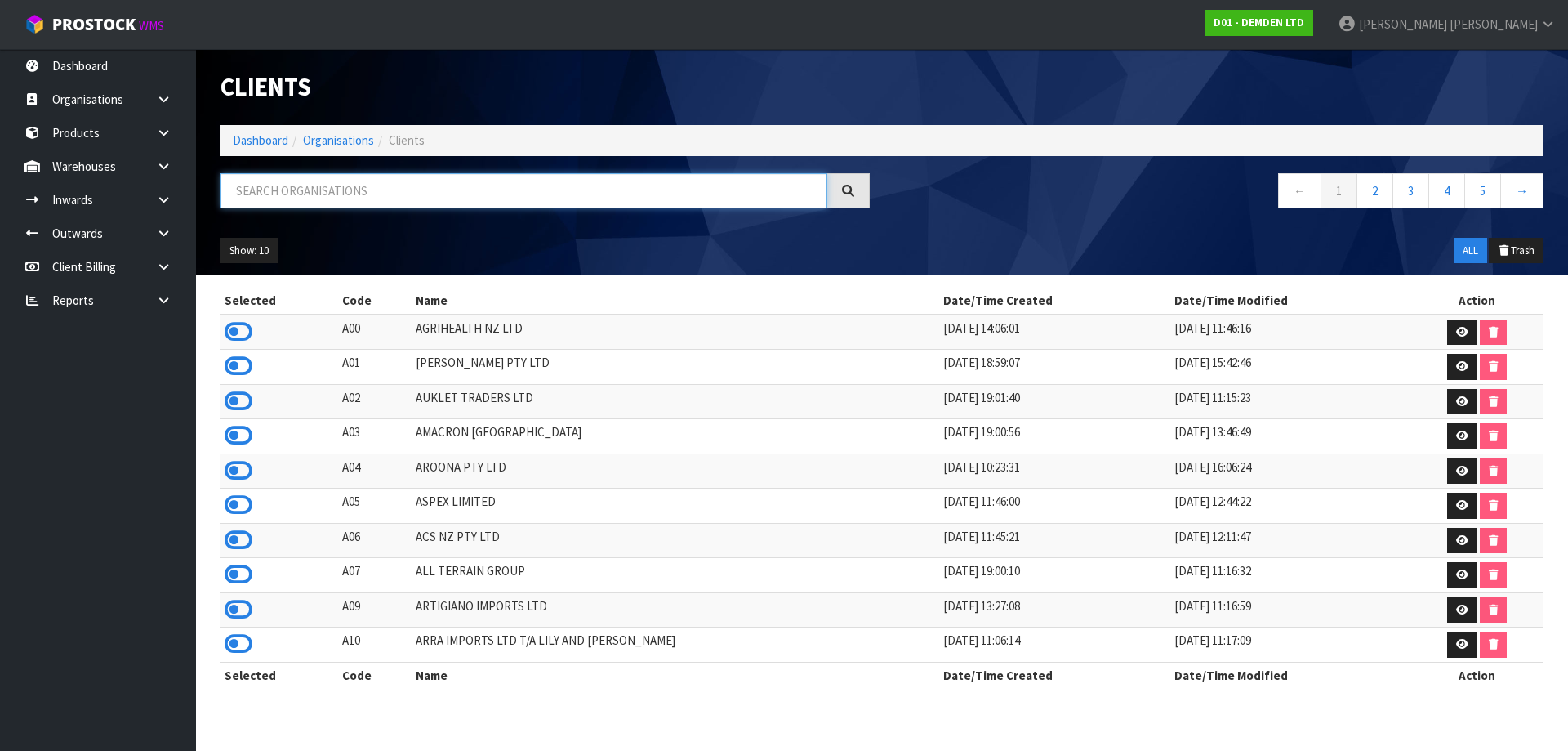
click at [364, 202] on input "text" at bounding box center [524, 190] width 607 height 35
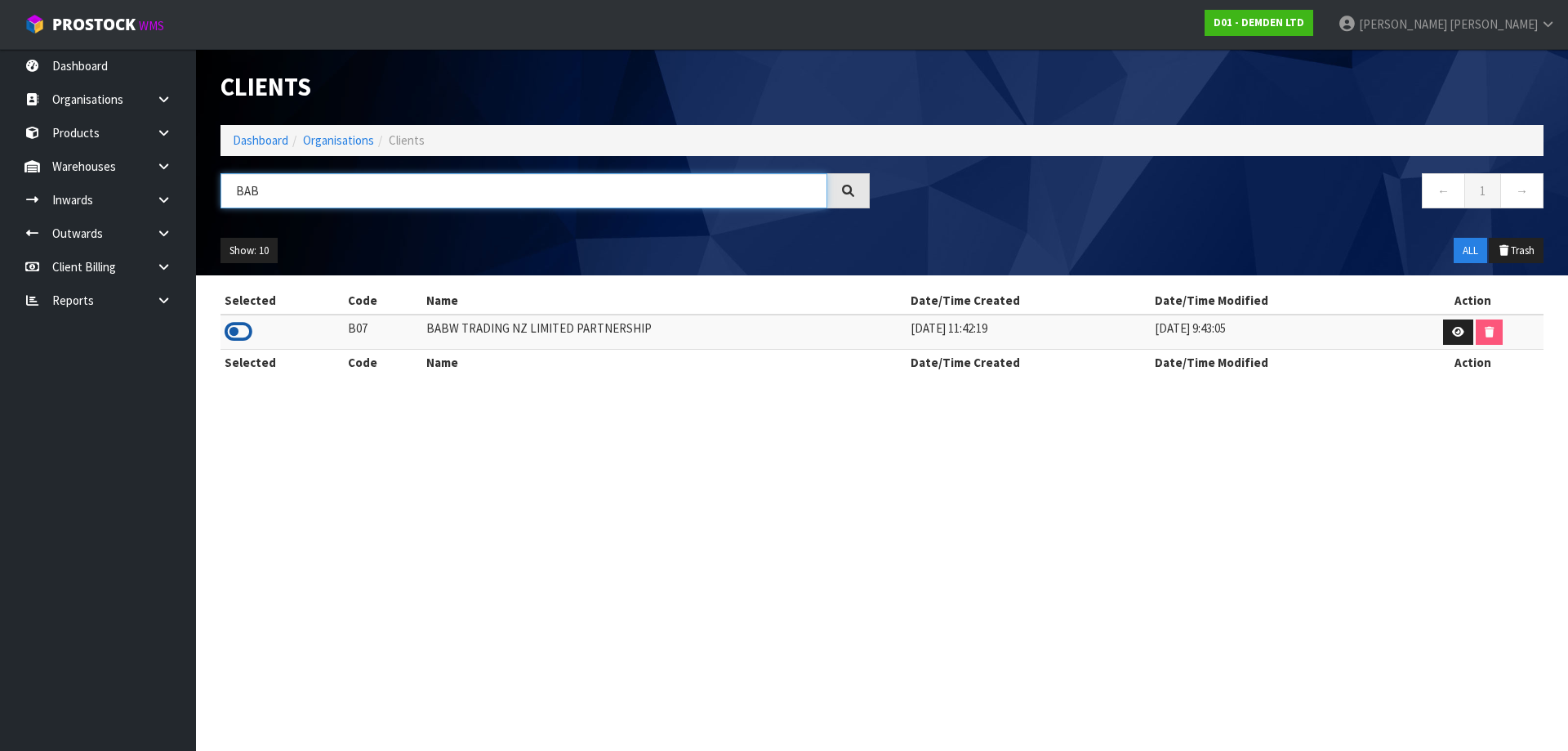
type input "BAB"
click at [245, 323] on icon at bounding box center [238, 332] width 28 height 25
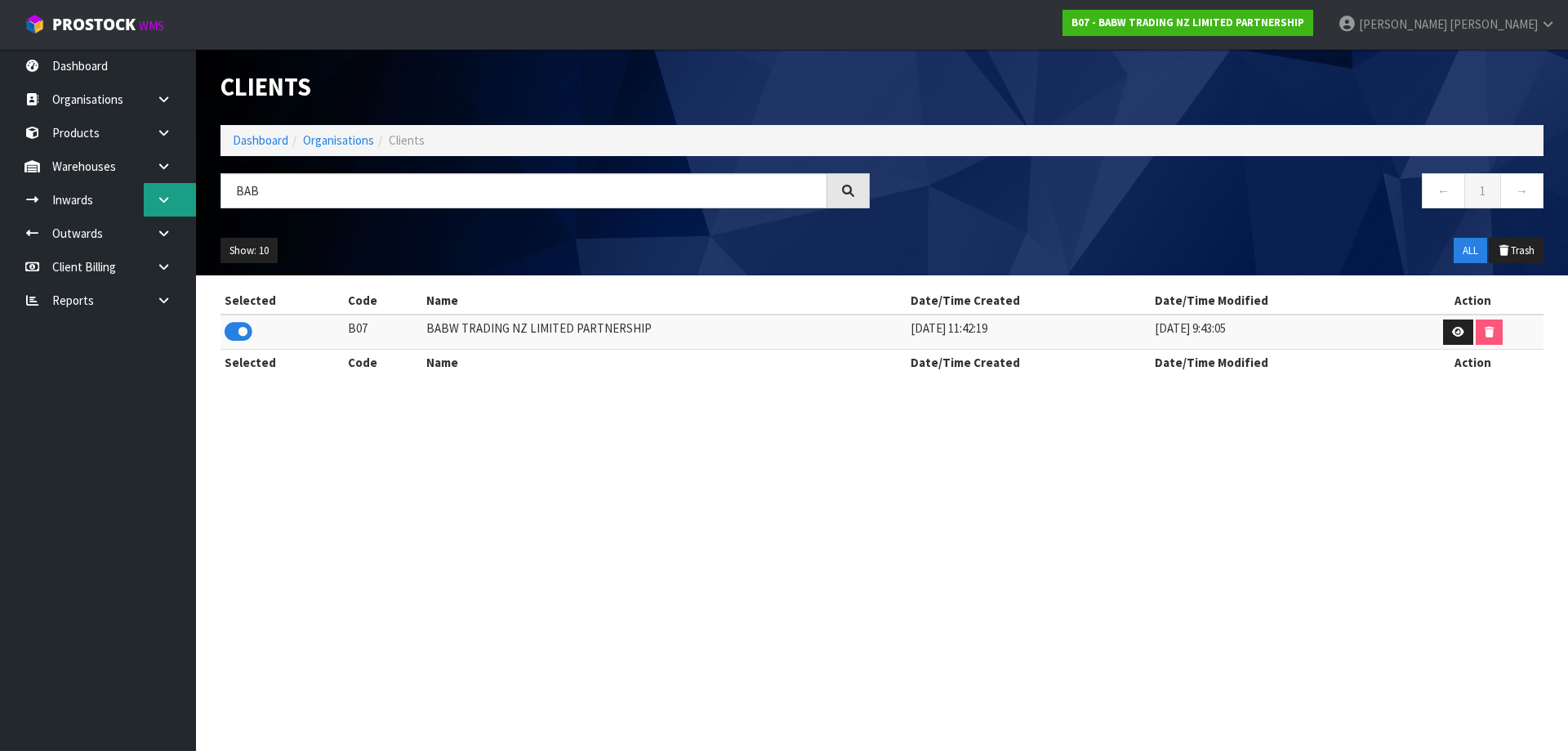
click at [171, 195] on icon at bounding box center [163, 200] width 15 height 12
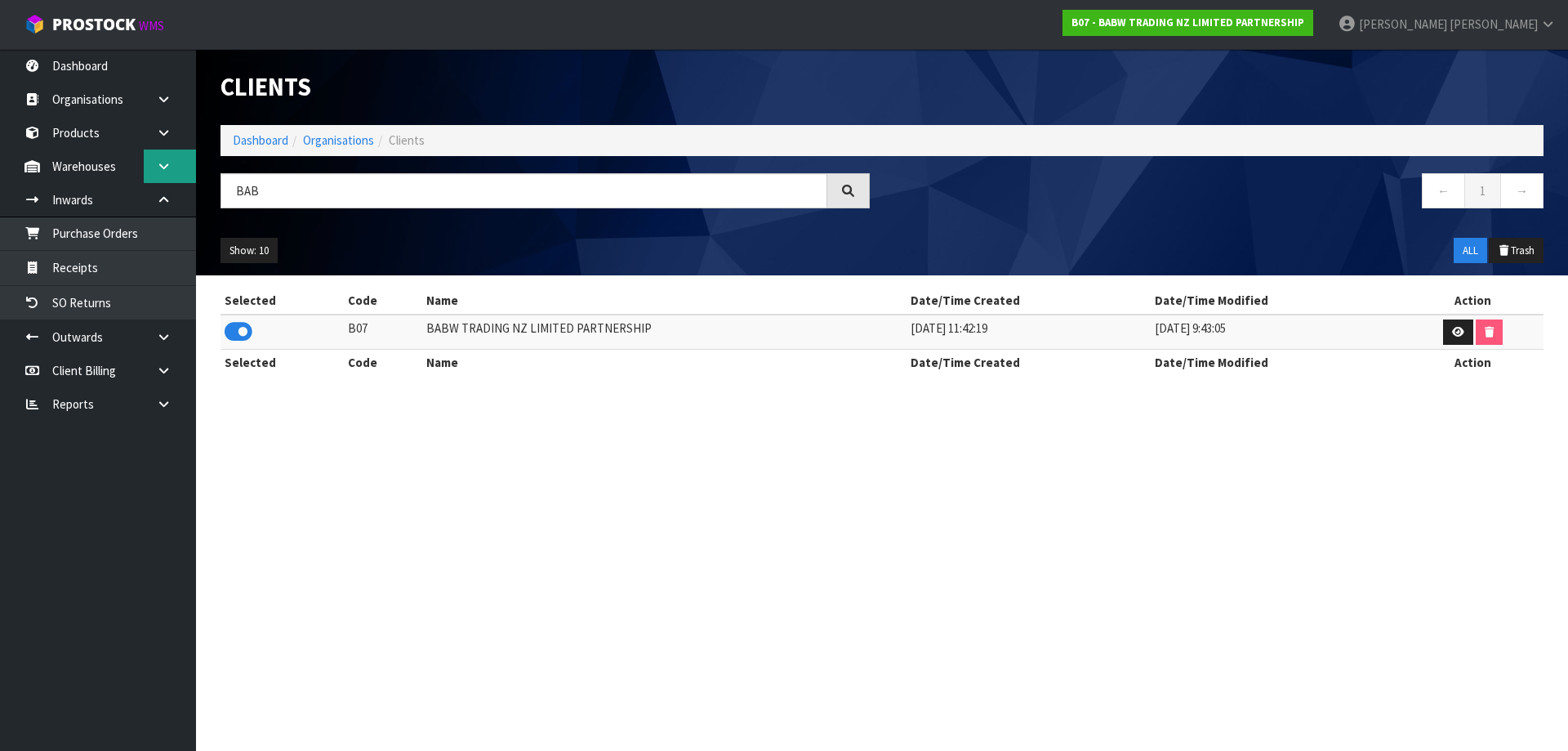
click at [181, 157] on link at bounding box center [170, 166] width 52 height 34
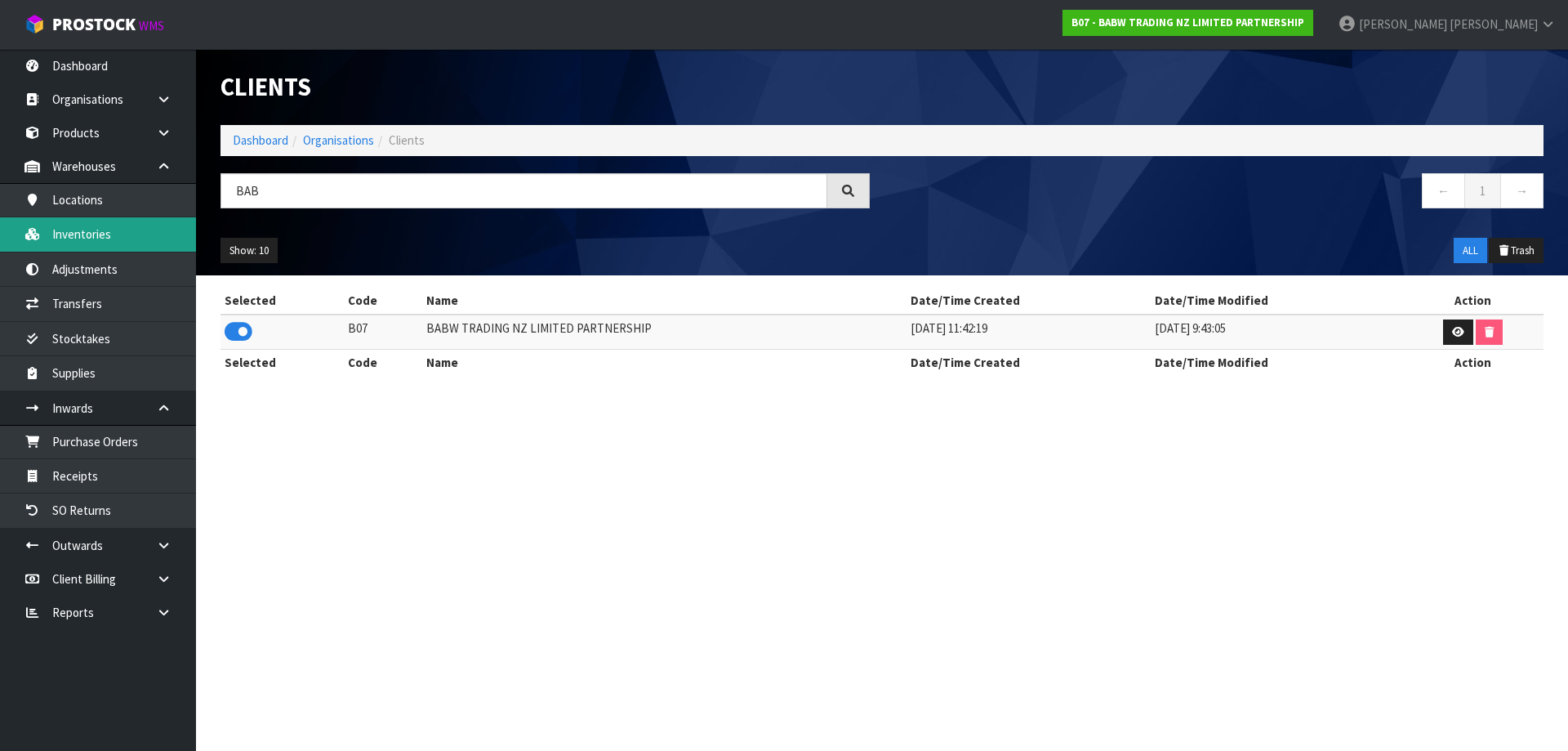
click at [119, 245] on link "Inventories" at bounding box center [98, 234] width 196 height 34
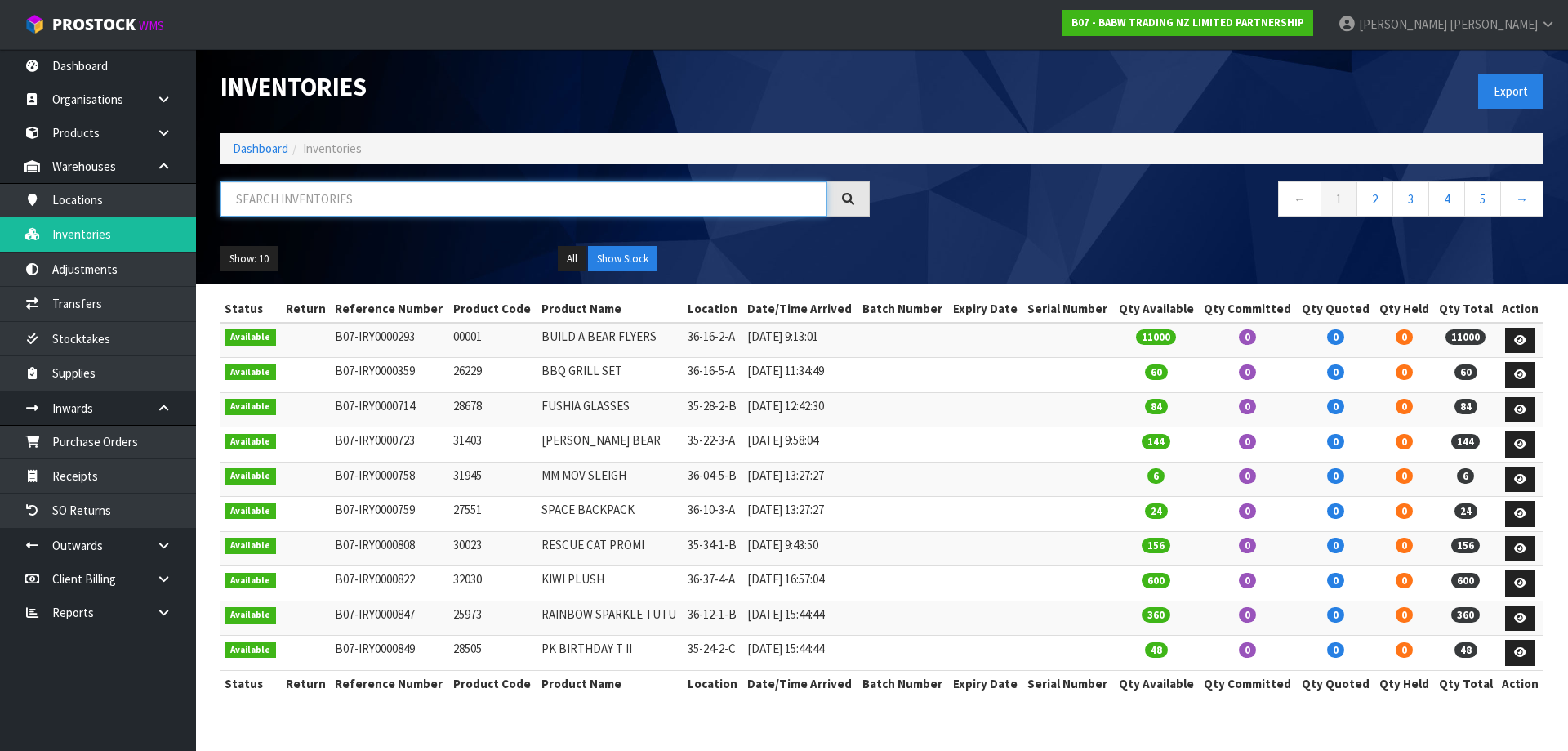
click at [356, 199] on input "text" at bounding box center [524, 198] width 607 height 35
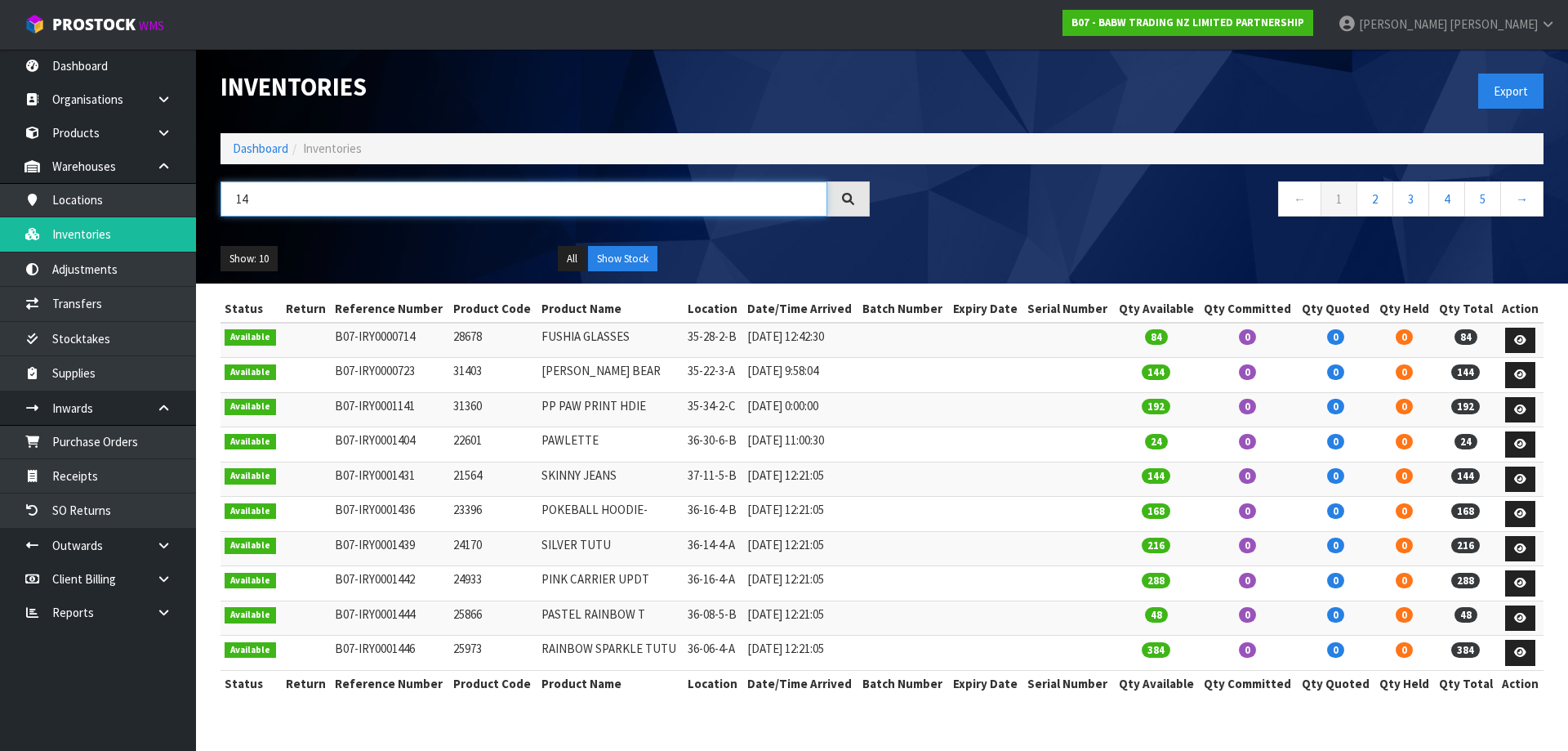
type input "1"
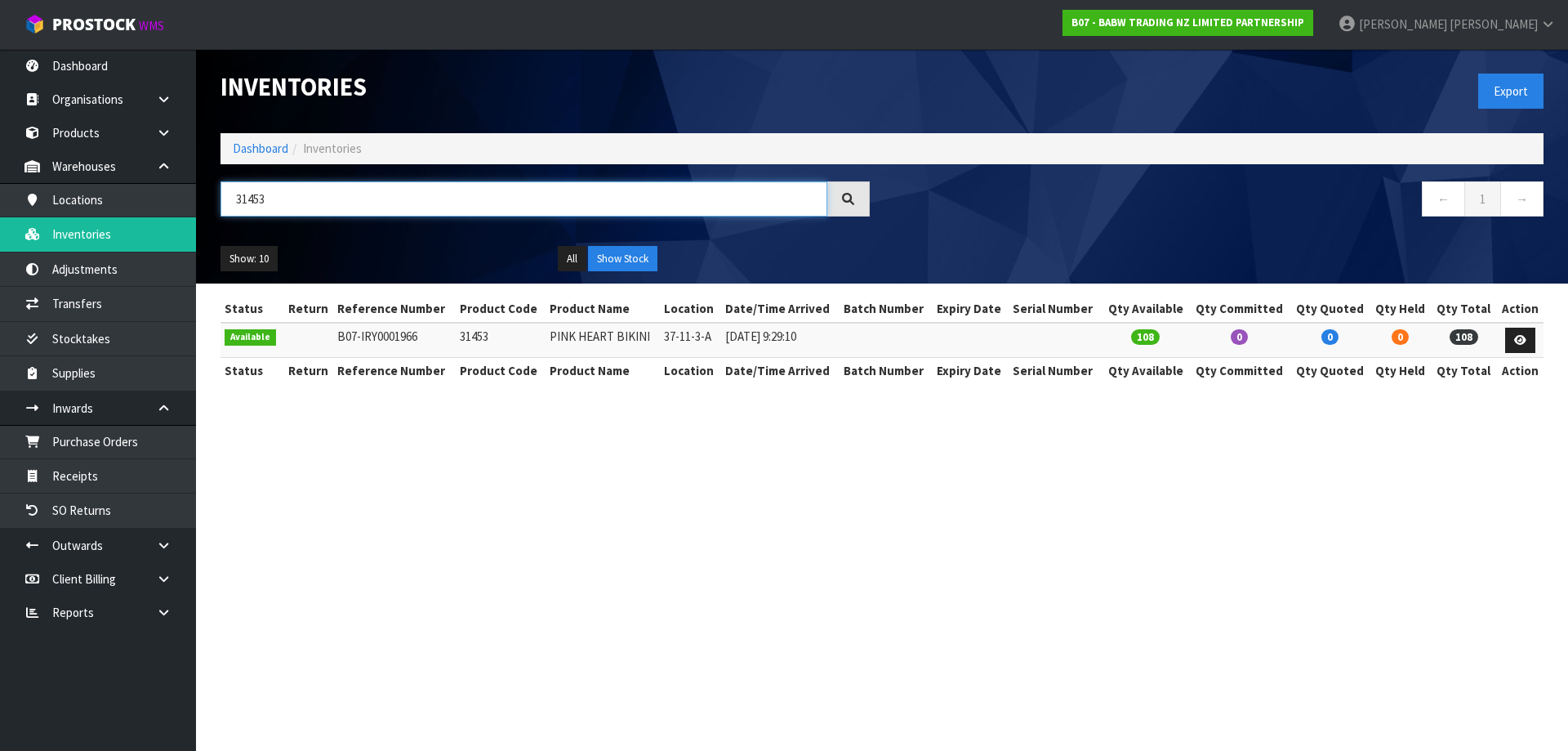
type input "31453"
